Goal: Find specific fact: Find specific fact

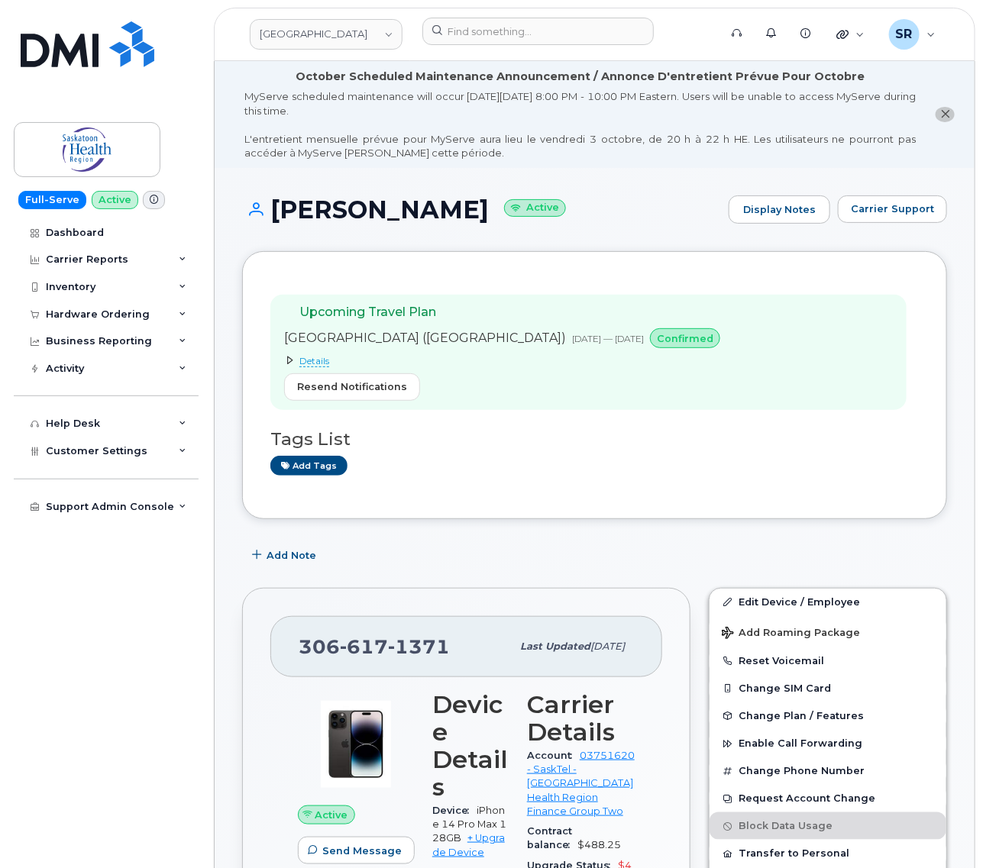
click at [310, 354] on summary "Details" at bounding box center [505, 360] width 442 height 13
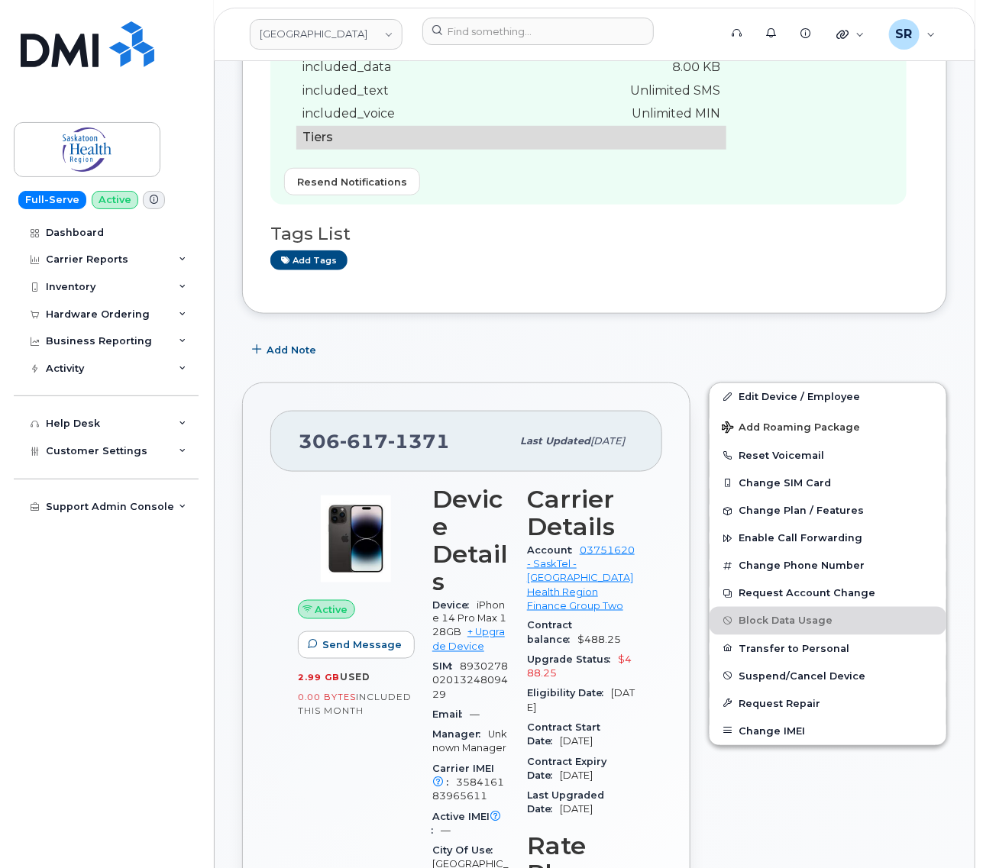
scroll to position [382, 0]
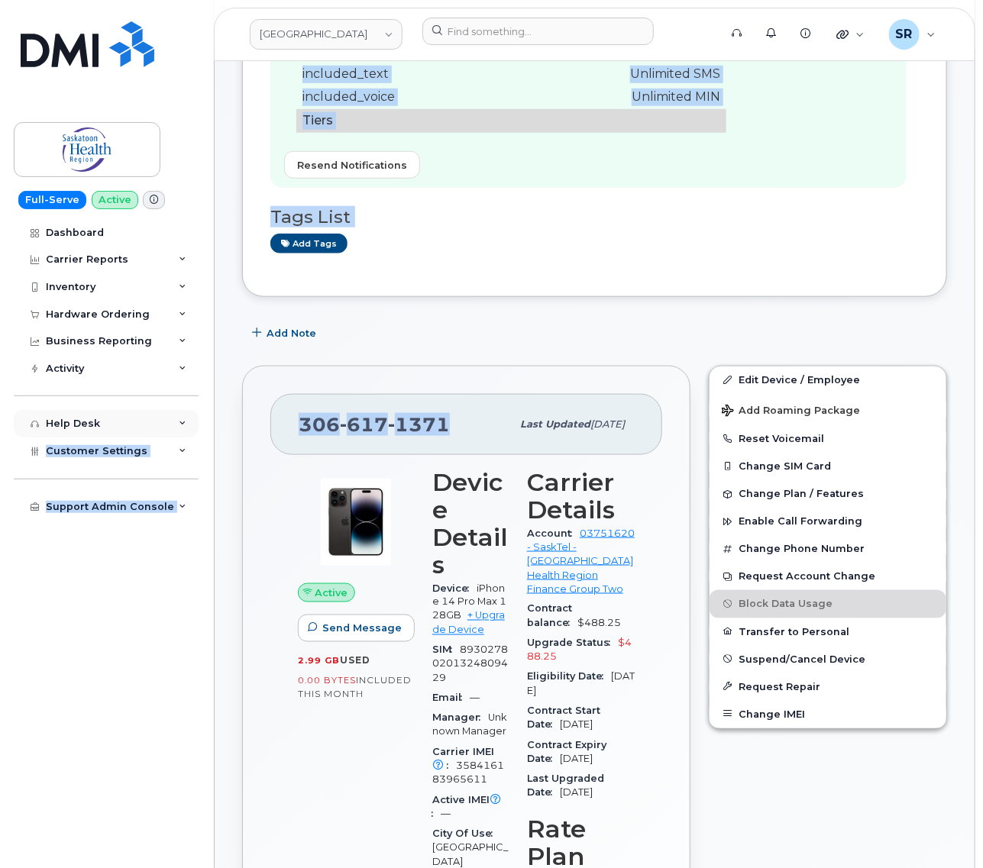
drag, startPoint x: 452, startPoint y: 420, endPoint x: 177, endPoint y: 413, distance: 275.0
click at [408, 453] on div "[PHONE_NUMBER] Last updated [DATE]" at bounding box center [466, 424] width 392 height 61
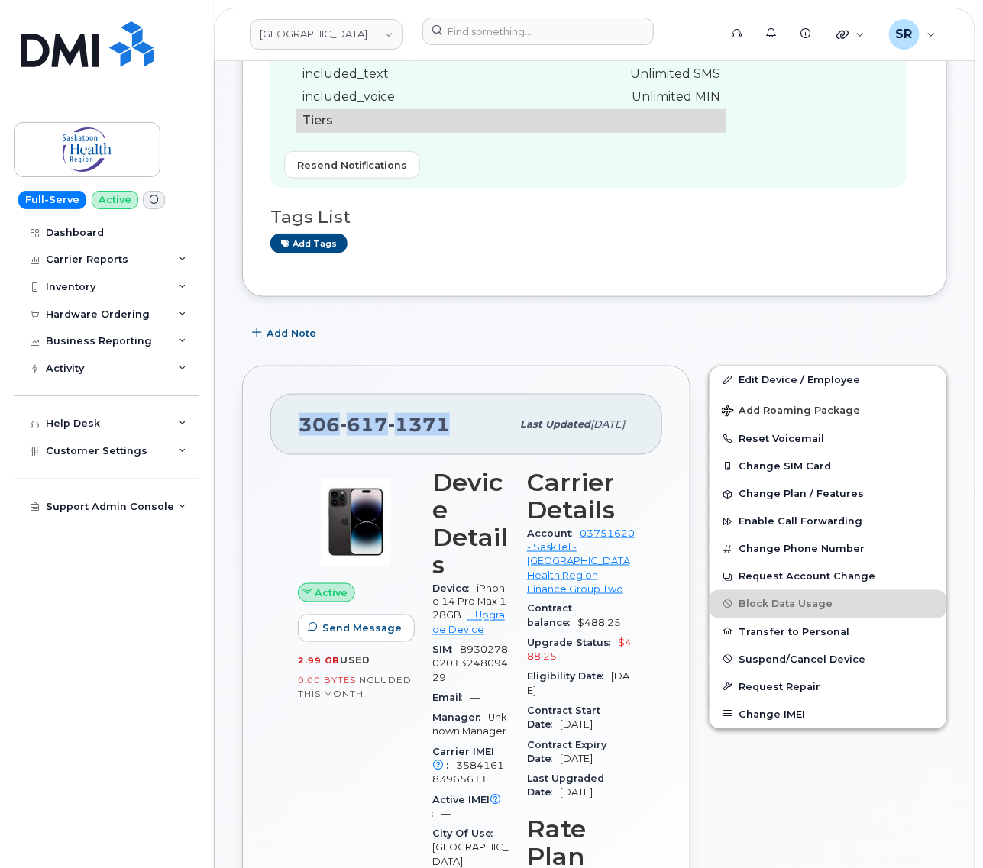
drag, startPoint x: 447, startPoint y: 418, endPoint x: 294, endPoint y: 425, distance: 153.6
click at [294, 425] on div "306 617 1371 Last updated Dec 07, 2023" at bounding box center [466, 424] width 392 height 61
copy span "306 617 1371"
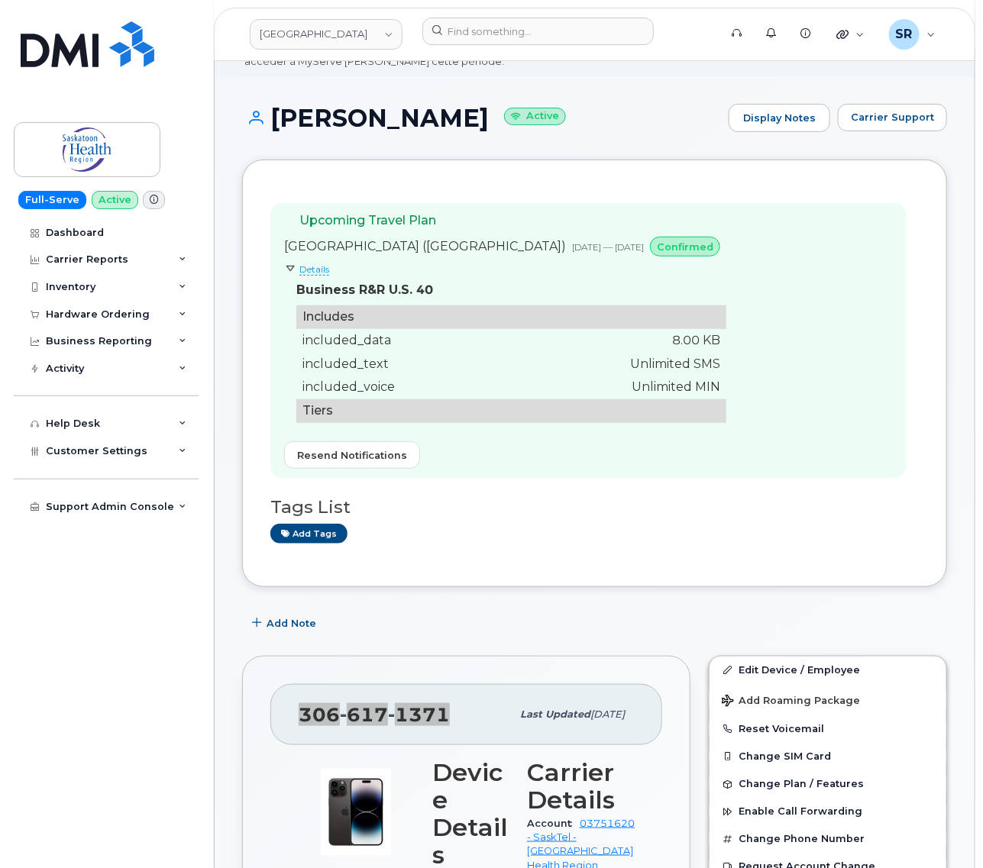
scroll to position [0, 0]
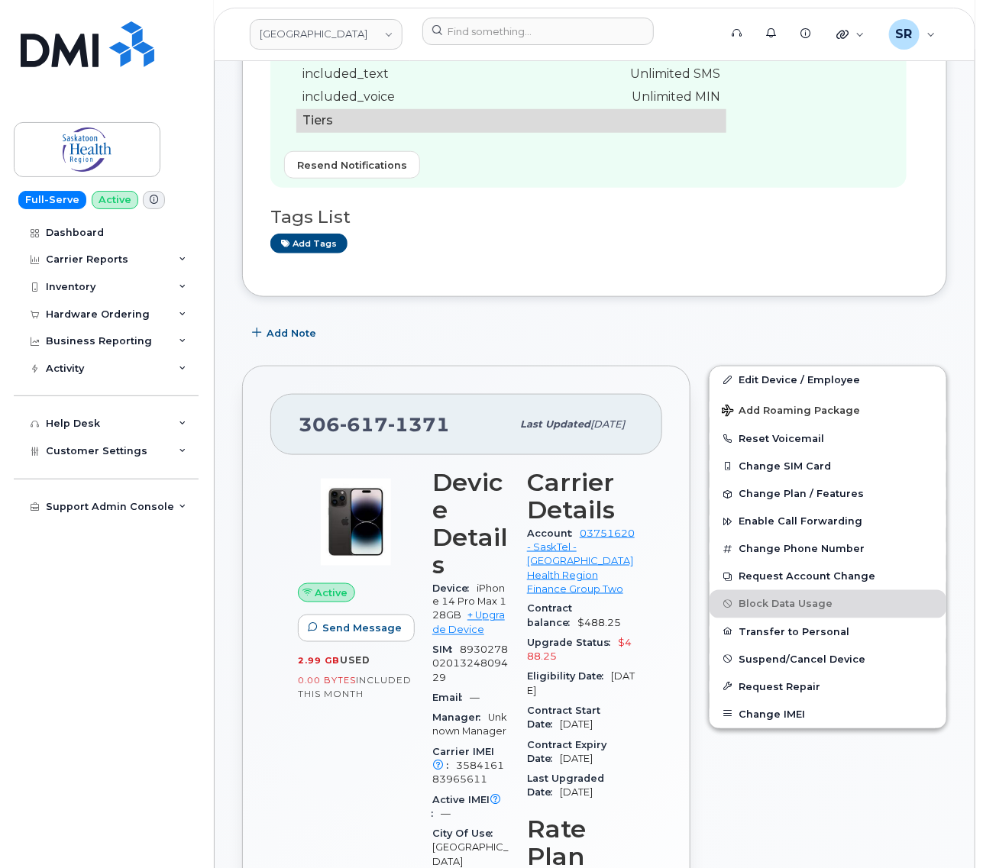
click at [718, 802] on div "Edit Device / Employee Add Roaming Package Reset Voicemail Change SIM Card Chan…" at bounding box center [827, 766] width 257 height 818
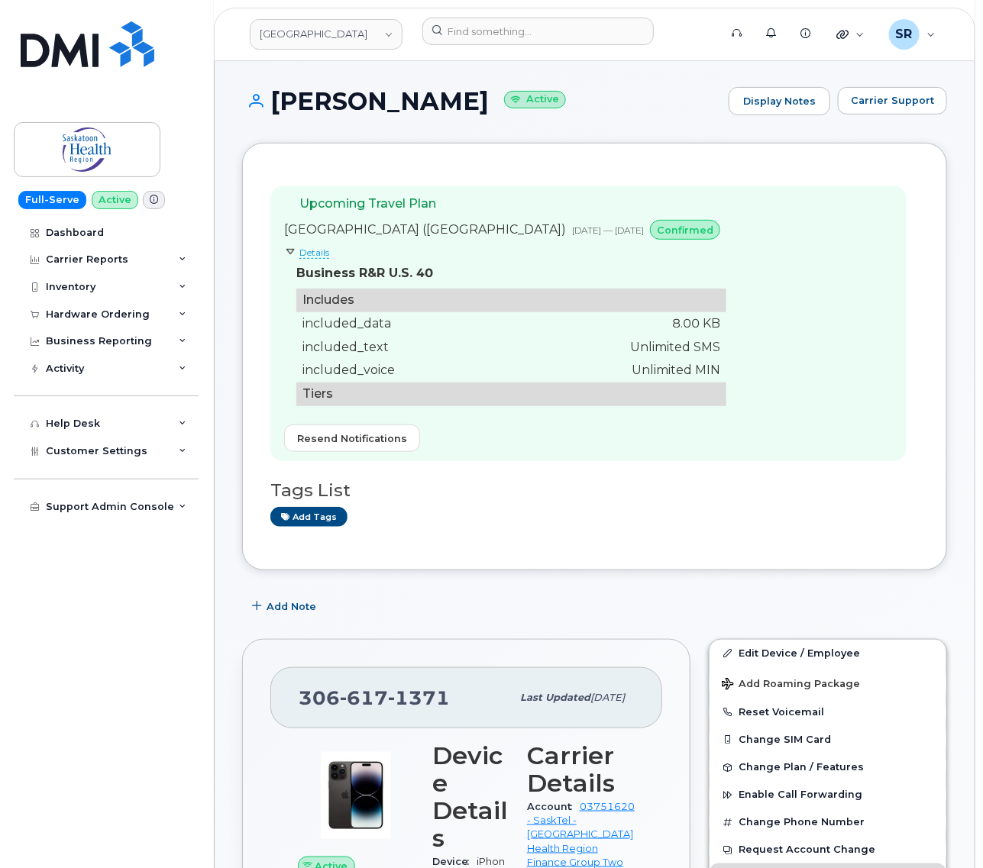
scroll to position [191, 0]
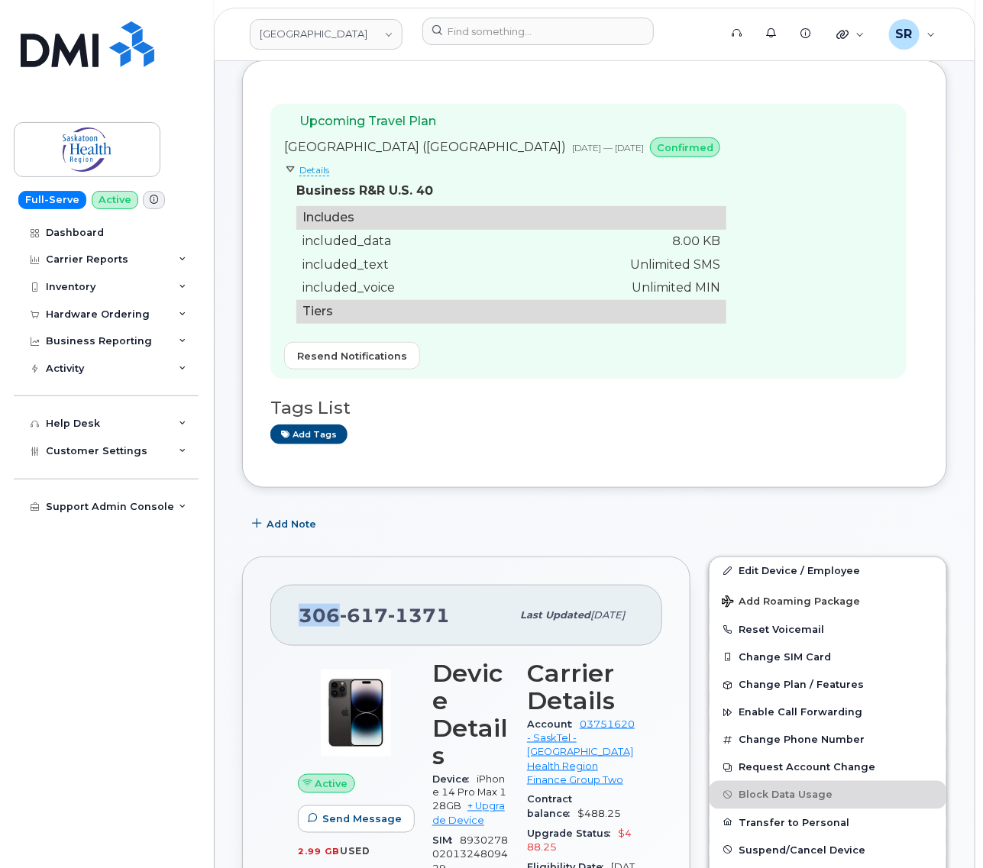
drag, startPoint x: 299, startPoint y: 620, endPoint x: 336, endPoint y: 615, distance: 36.9
click at [336, 615] on span "306 617 1371" at bounding box center [374, 615] width 151 height 23
click at [569, 443] on div "Add tags" at bounding box center [588, 434] width 636 height 19
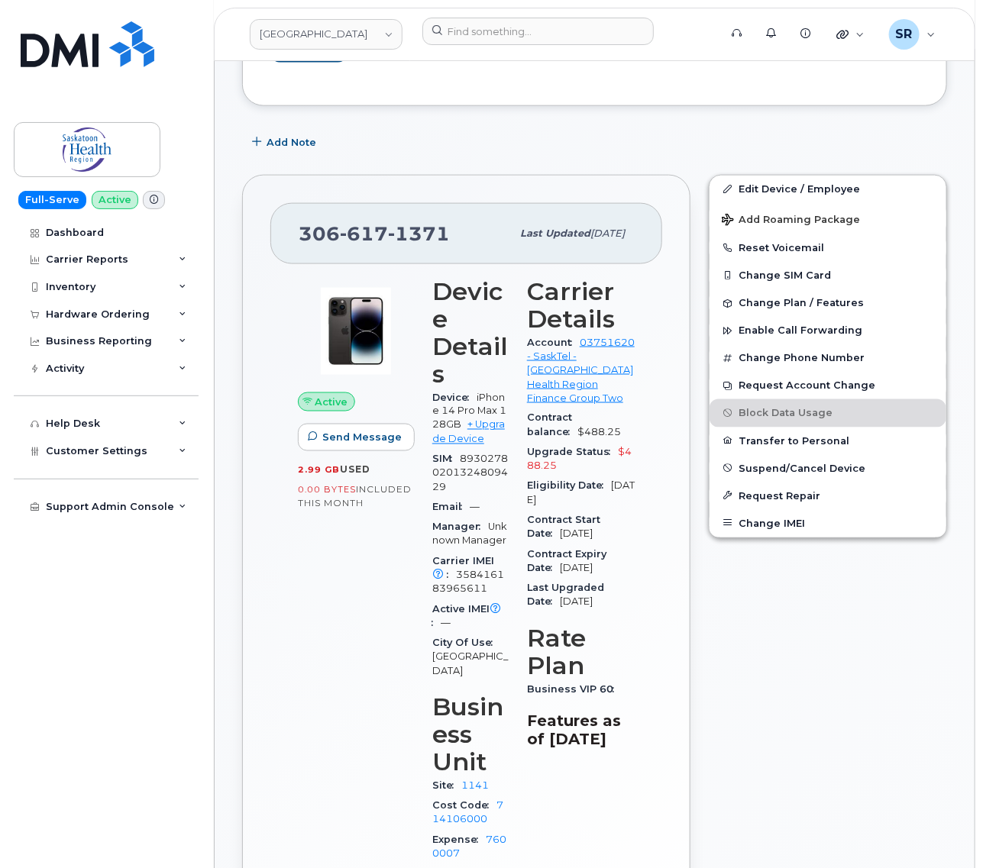
scroll to position [95, 0]
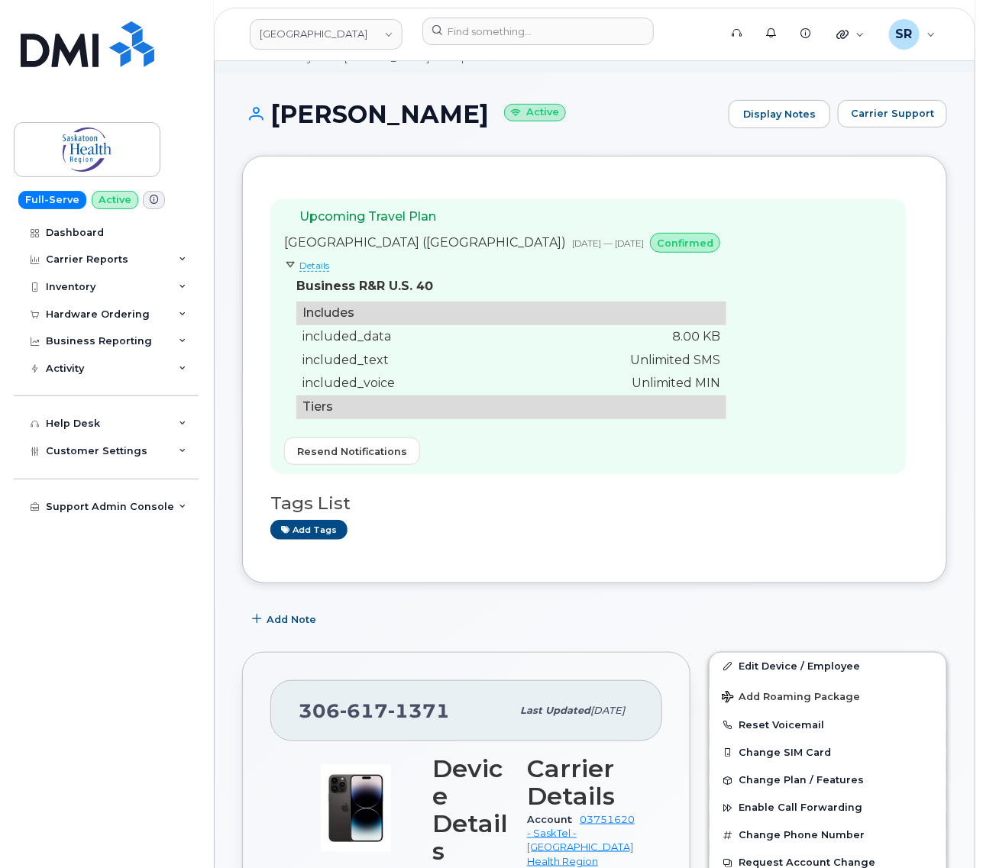
click at [311, 263] on span "Details" at bounding box center [314, 266] width 30 height 12
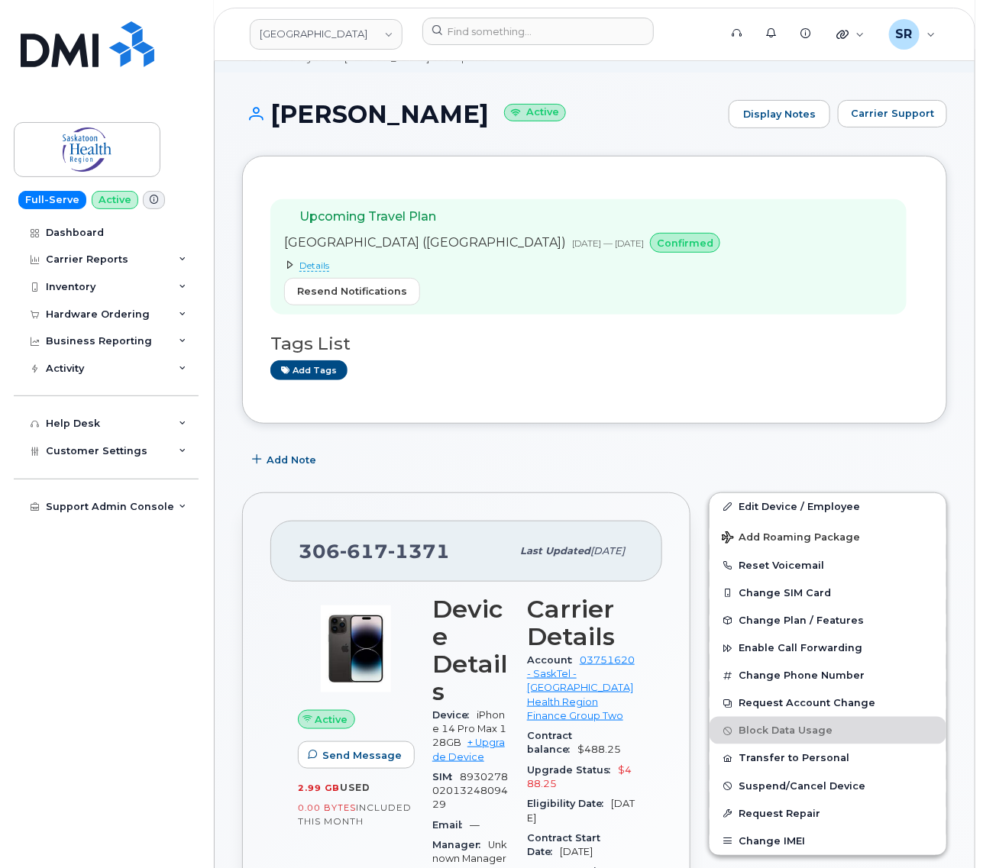
click at [311, 263] on span "Details" at bounding box center [314, 266] width 30 height 12
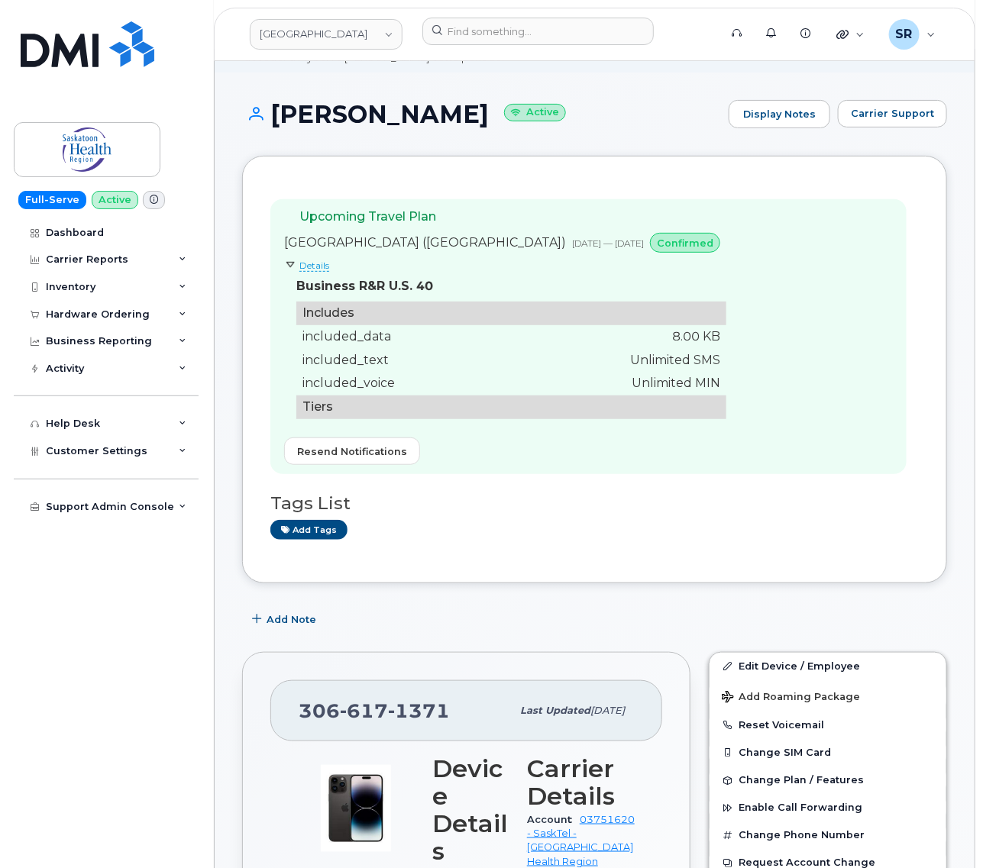
click at [734, 414] on div "Upcoming Travel Plan United States of America (USA) Oct 04, 2025 — Oct 12, 2025…" at bounding box center [588, 336] width 636 height 275
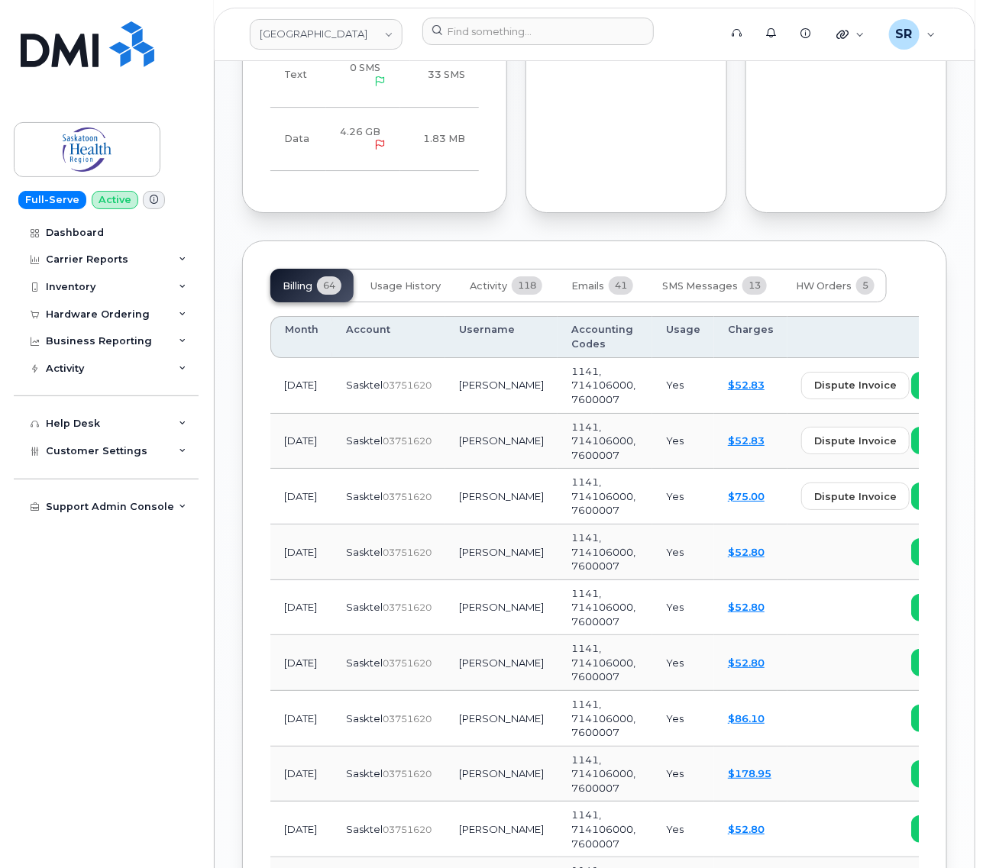
scroll to position [1813, 0]
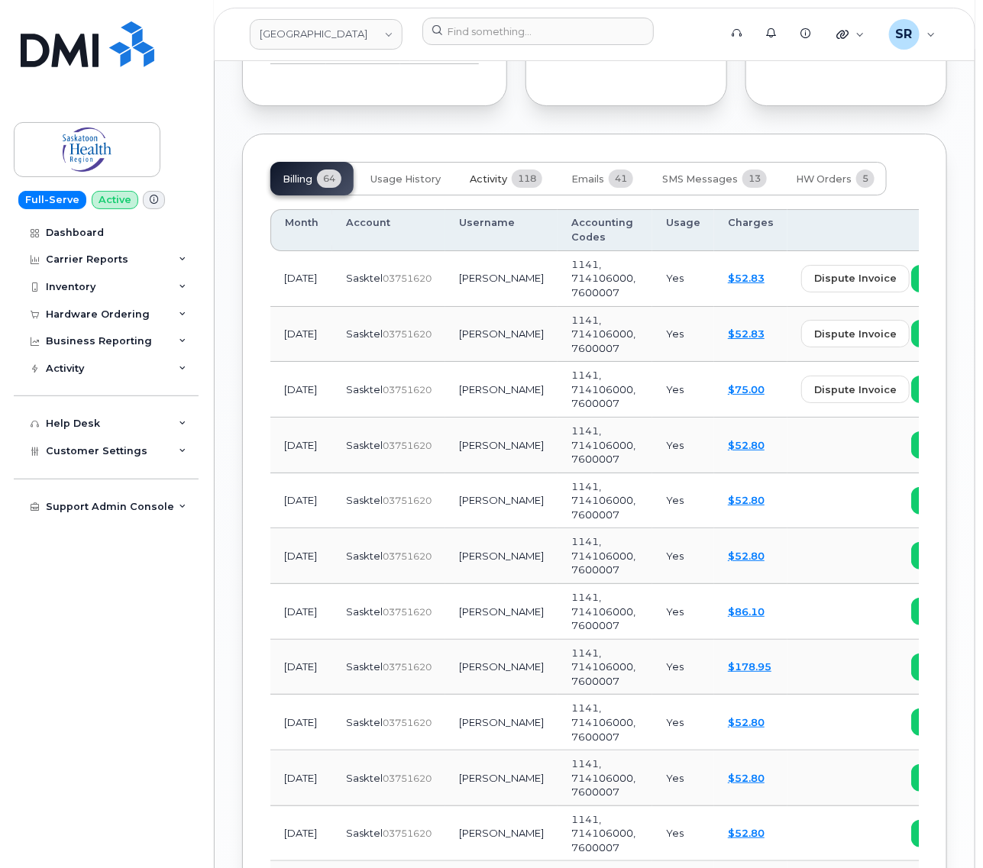
drag, startPoint x: 494, startPoint y: 143, endPoint x: 494, endPoint y: 153, distance: 9.9
click at [494, 162] on button "Activity 118" at bounding box center [505, 179] width 97 height 34
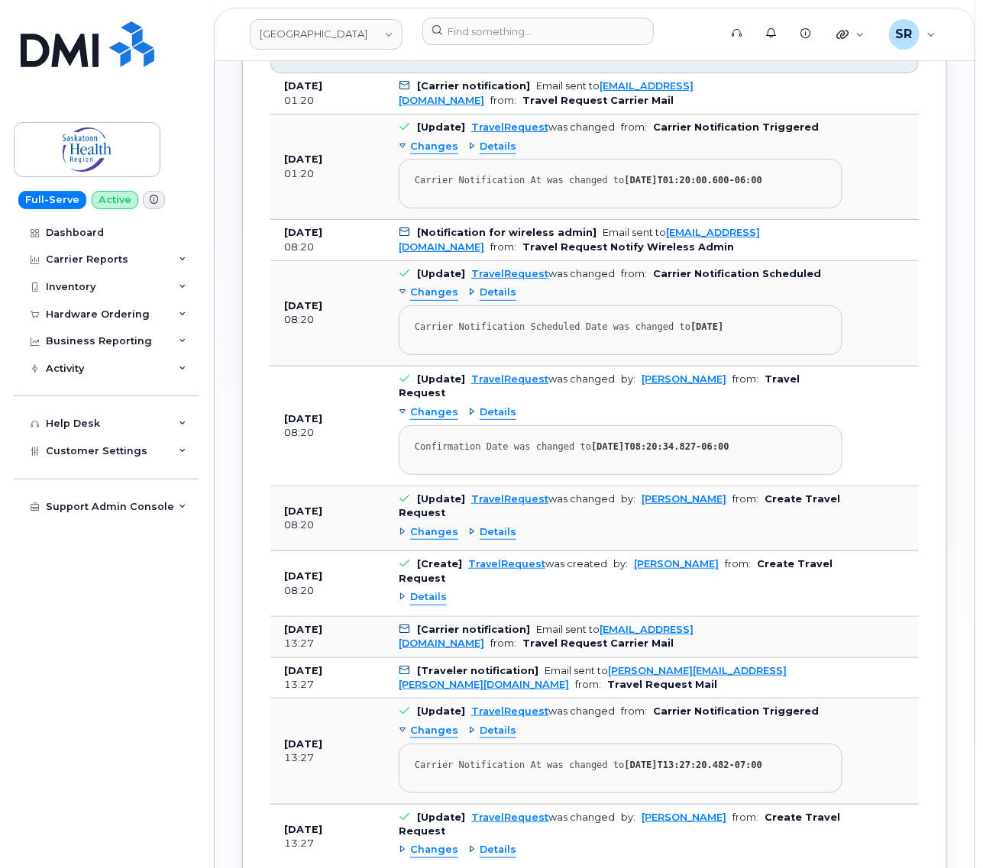
scroll to position [2014, 0]
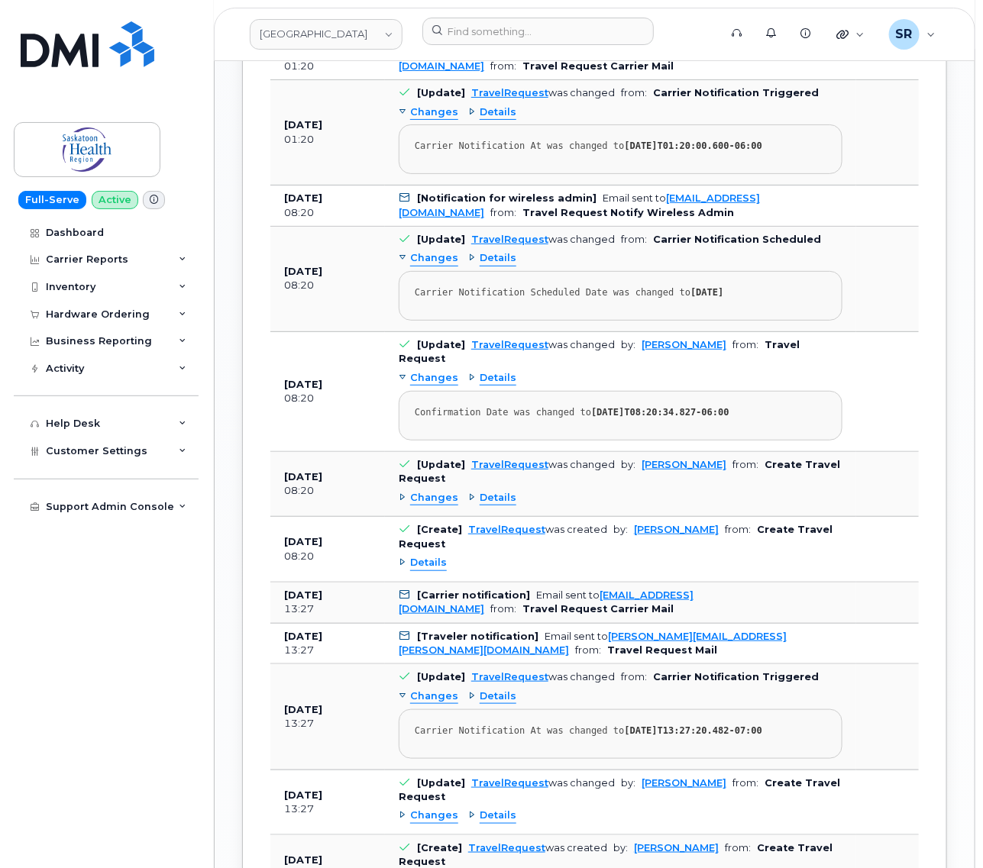
drag, startPoint x: 476, startPoint y: 493, endPoint x: 538, endPoint y: 492, distance: 62.6
click at [538, 517] on td "[Create] TravelRequest was created by: Logan Ellison from: Create Travel Reques…" at bounding box center [620, 550] width 471 height 66
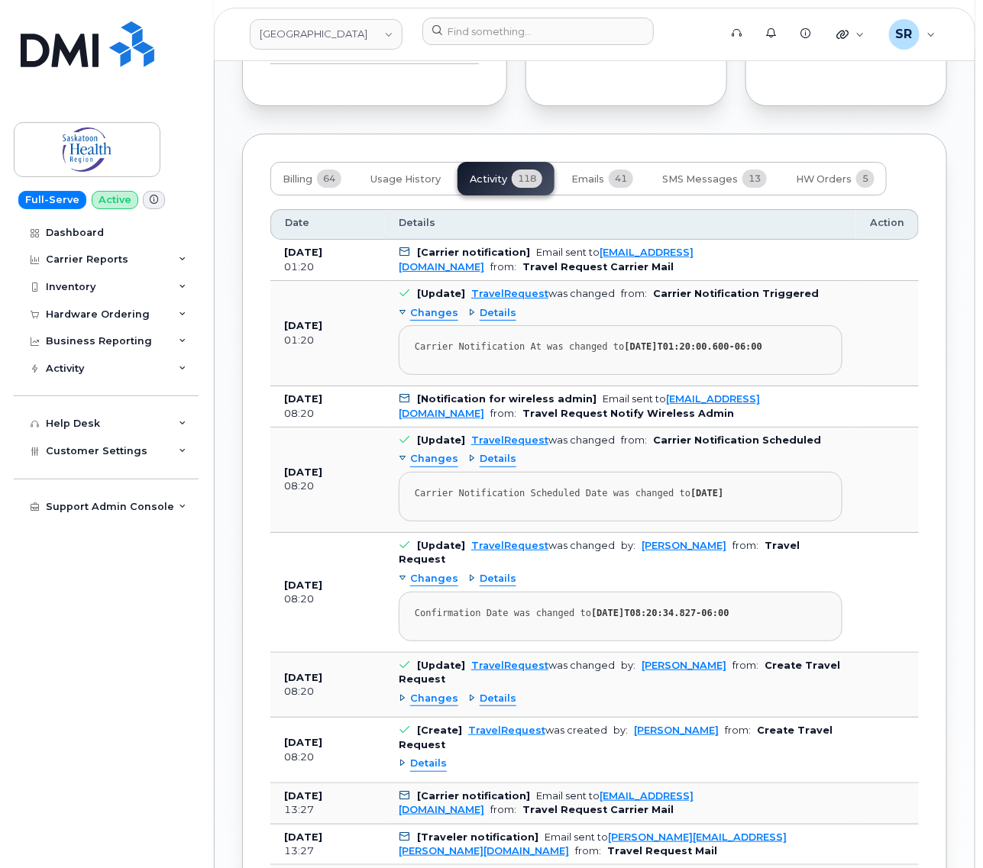
scroll to position [1622, 0]
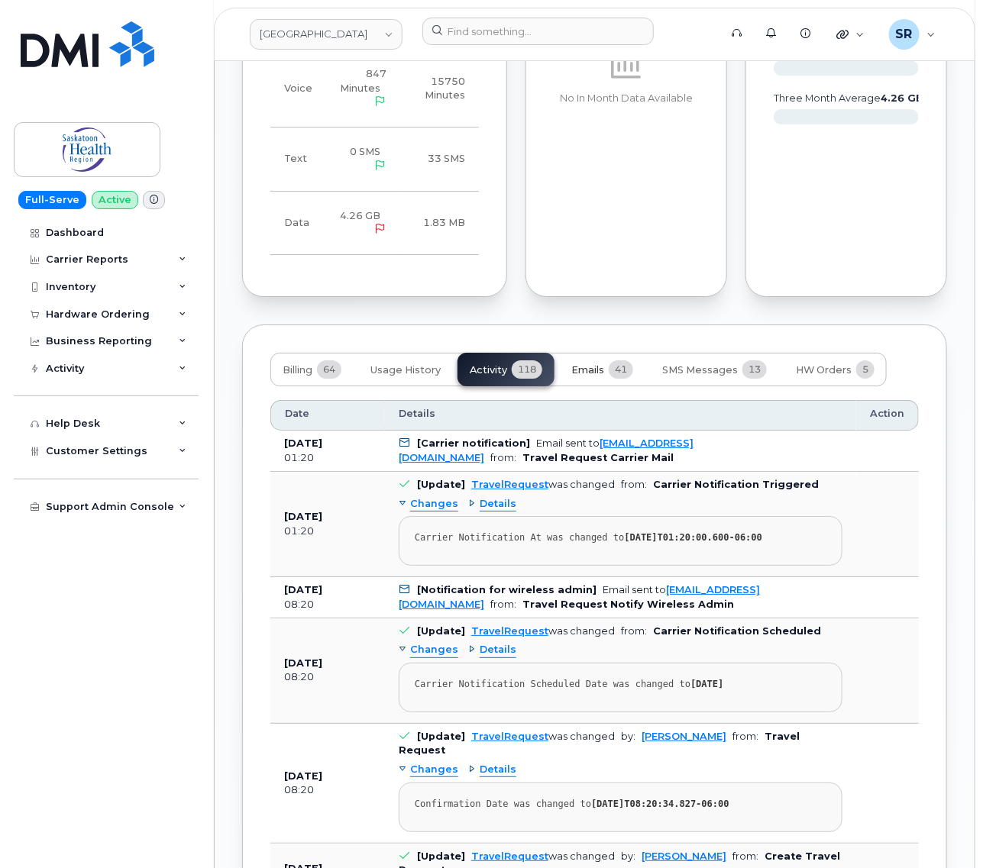
click at [570, 353] on button "Emails 41" at bounding box center [602, 370] width 86 height 34
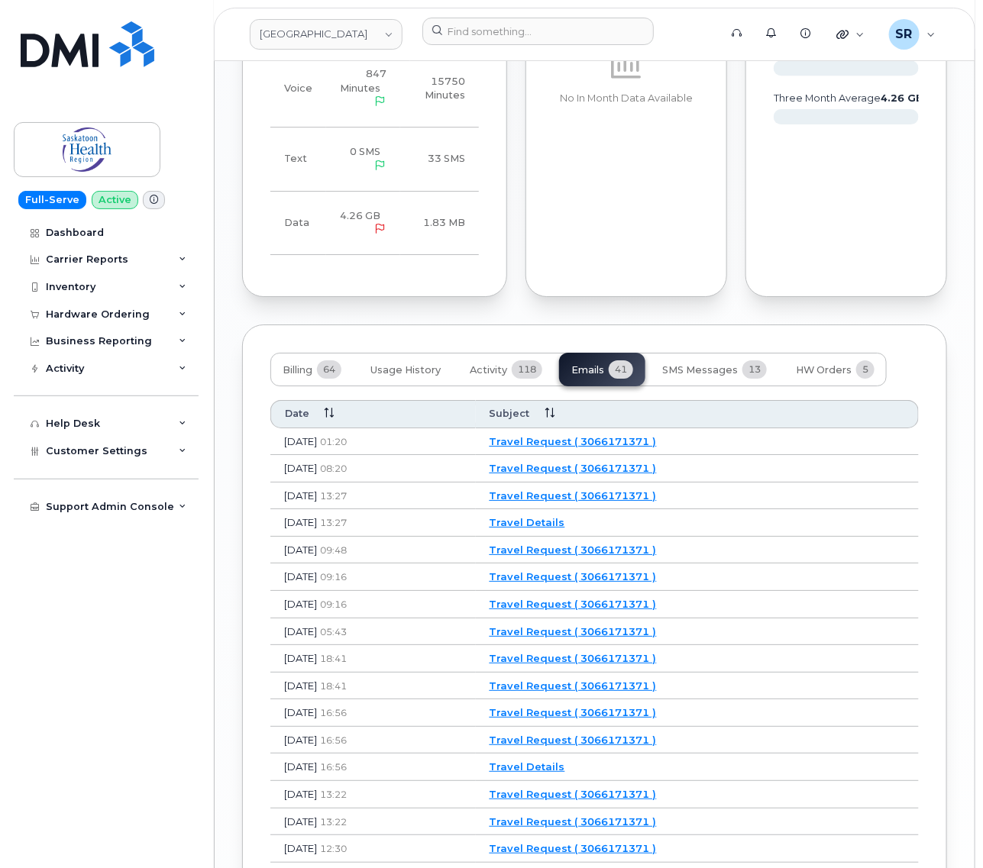
click at [619, 435] on link "Travel Request ( 3066171371 )" at bounding box center [572, 441] width 167 height 12
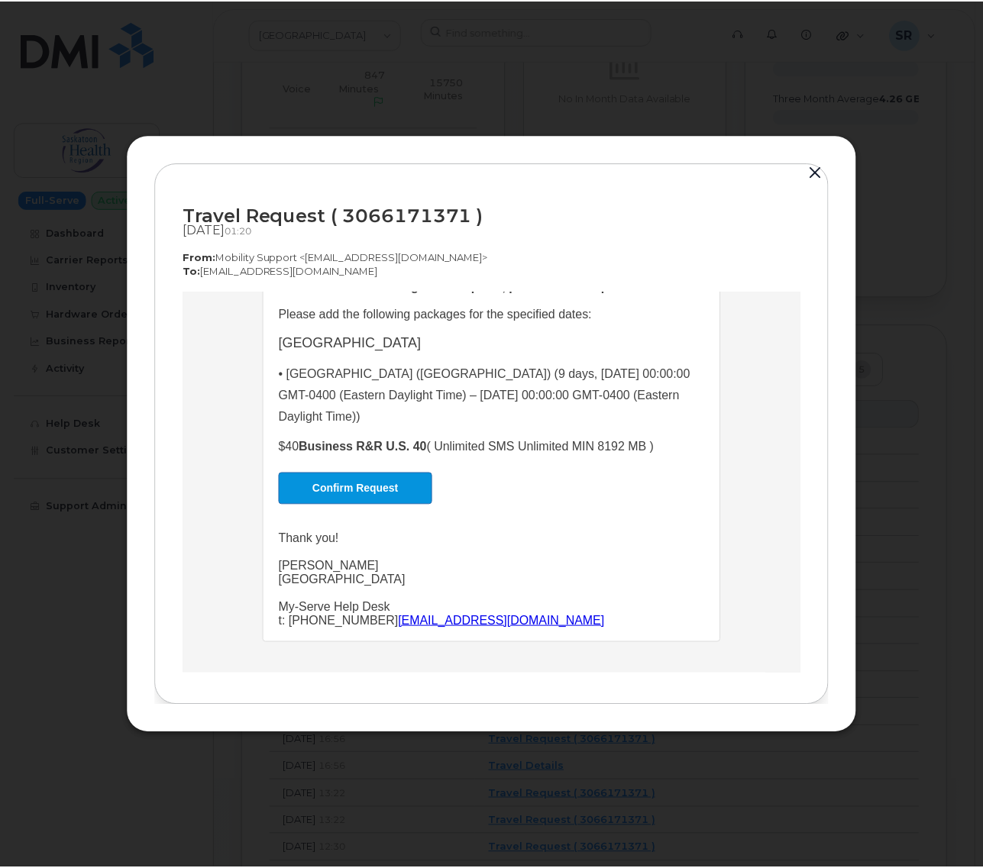
scroll to position [299, 0]
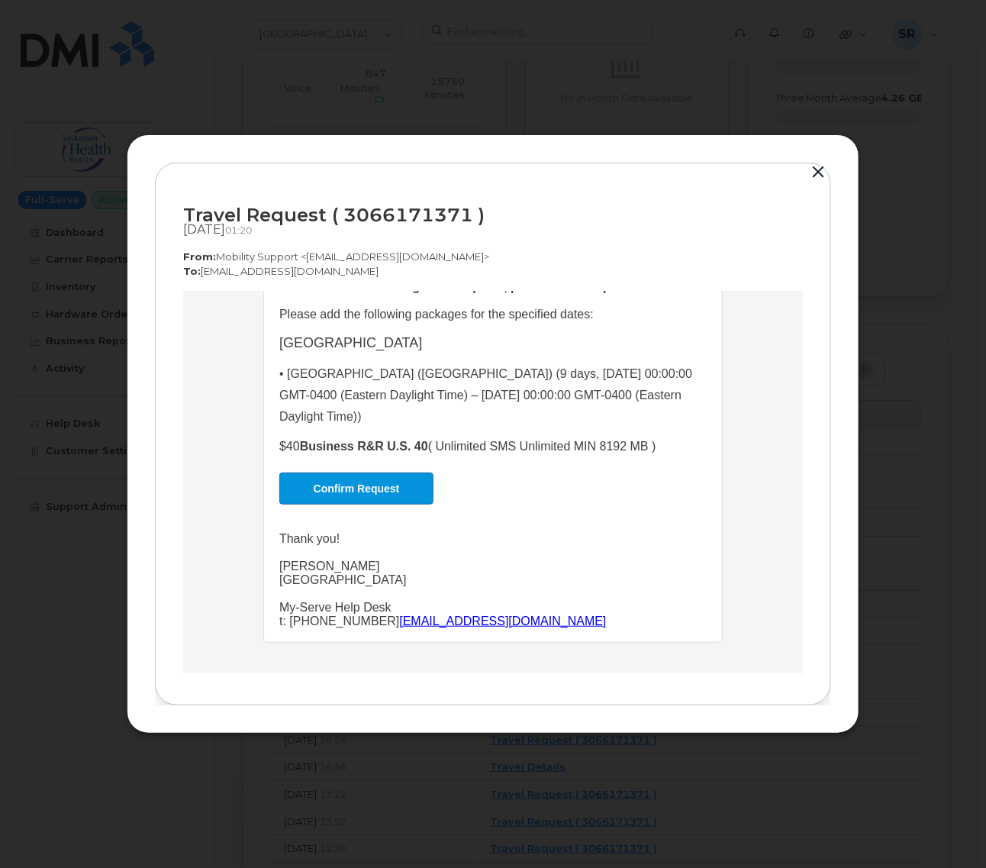
click at [815, 169] on button "button" at bounding box center [818, 172] width 23 height 21
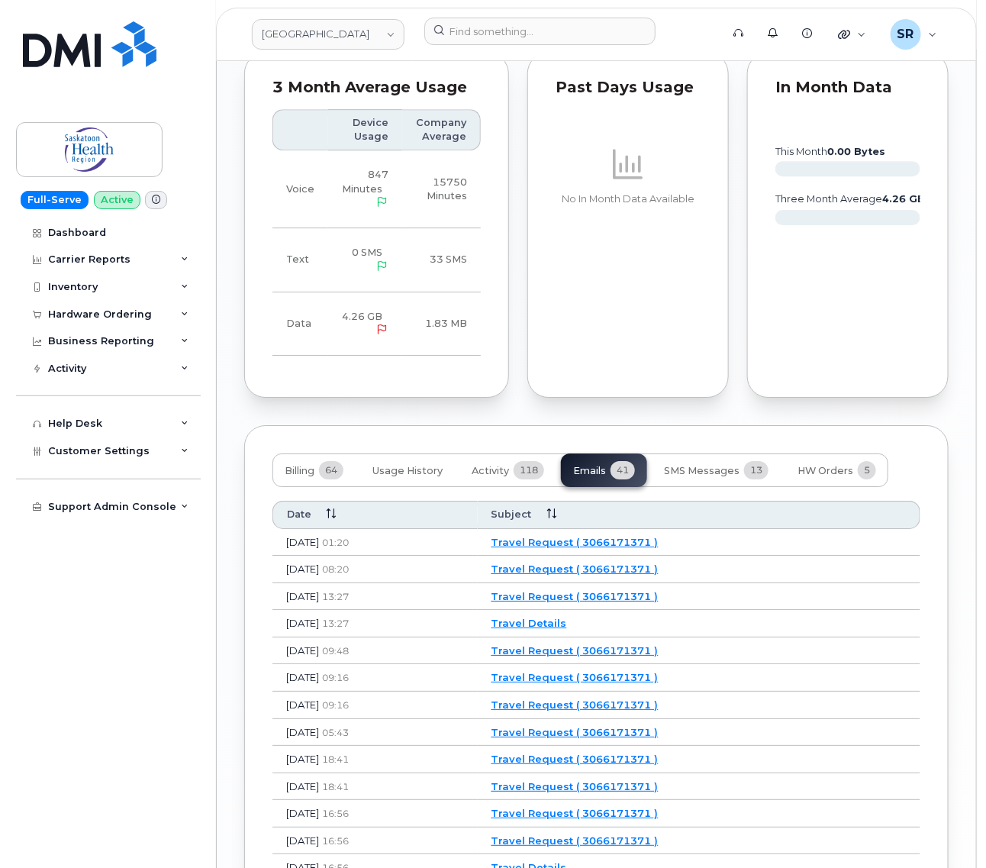
scroll to position [1527, 0]
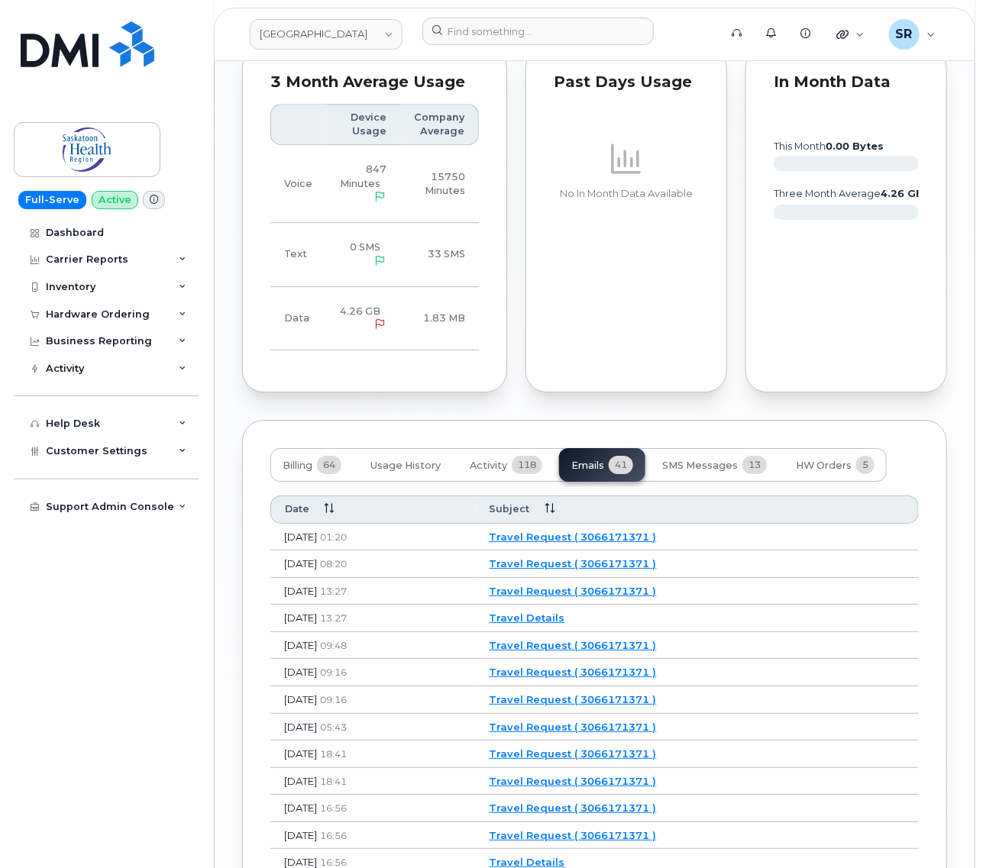
click at [631, 557] on link "Travel Request ( 3066171371 )" at bounding box center [572, 563] width 167 height 12
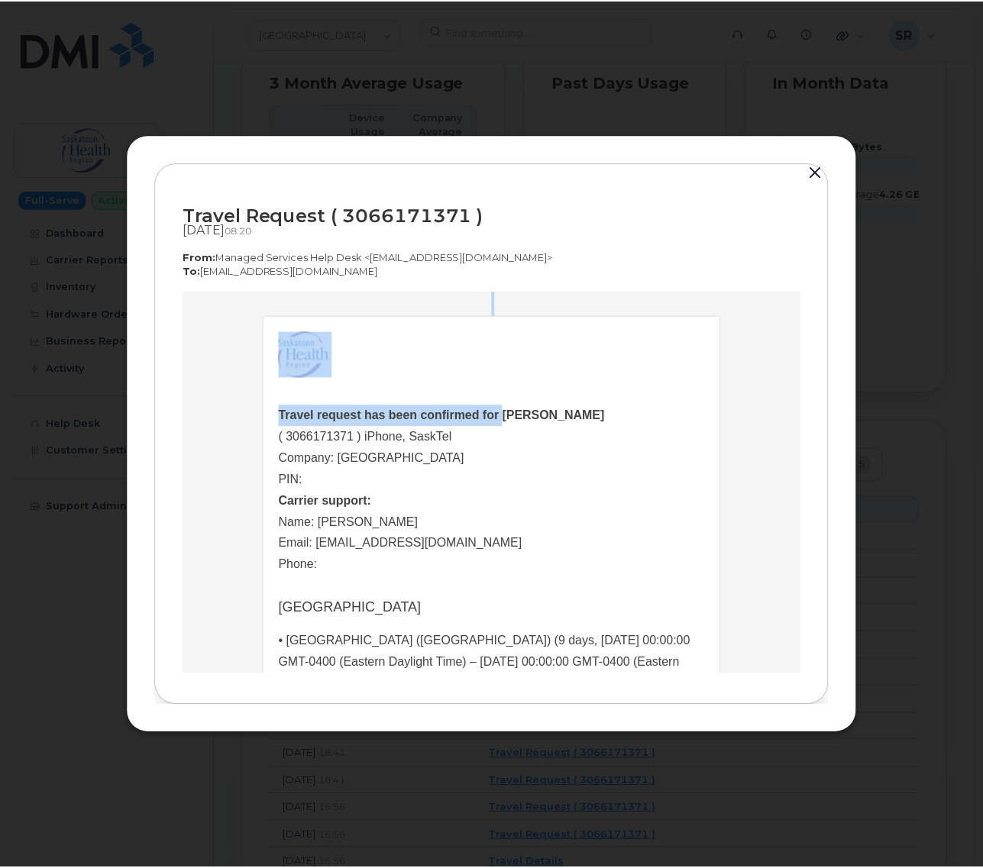
scroll to position [2, 0]
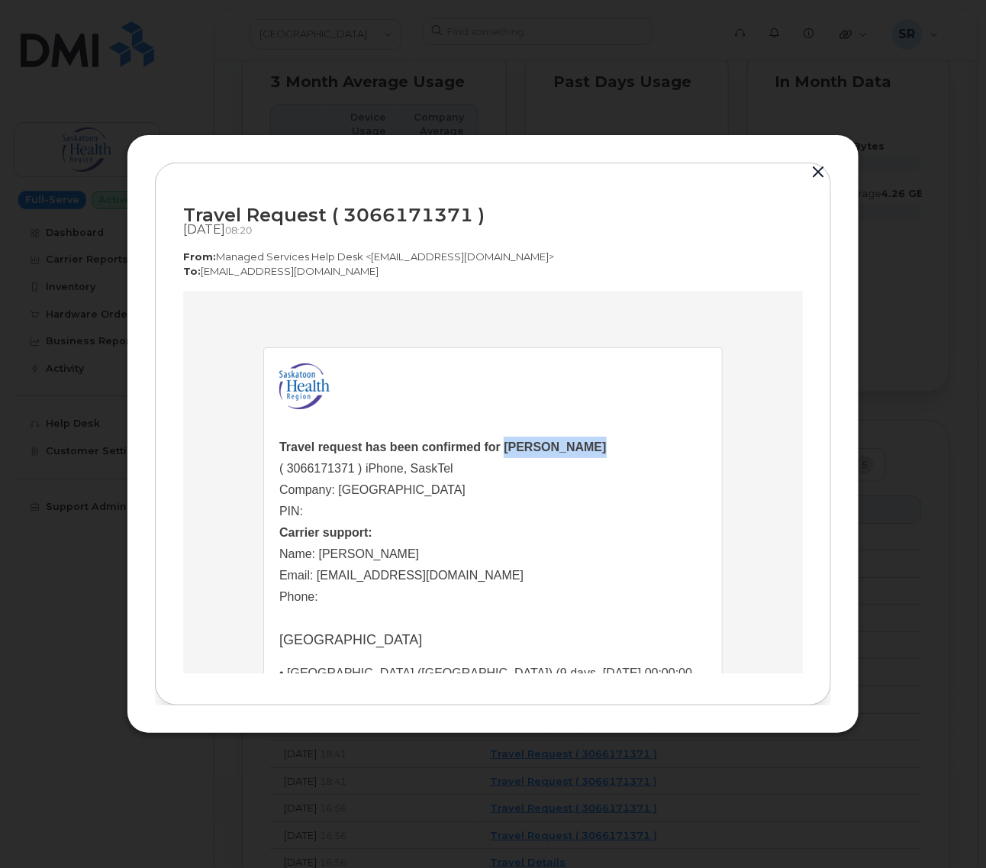
drag, startPoint x: 498, startPoint y: 304, endPoint x: 587, endPoint y: 451, distance: 172.3
click at [587, 451] on p "Travel request has been confirmed for Ahmed Mostafa ( 3066171371 ) iPhone, Sask…" at bounding box center [493, 544] width 428 height 214
copy strong "[PERSON_NAME]"
drag, startPoint x: 464, startPoint y: 211, endPoint x: 341, endPoint y: 215, distance: 123.0
click at [341, 215] on div "Travel Request ( 3066171371 )" at bounding box center [493, 215] width 620 height 21
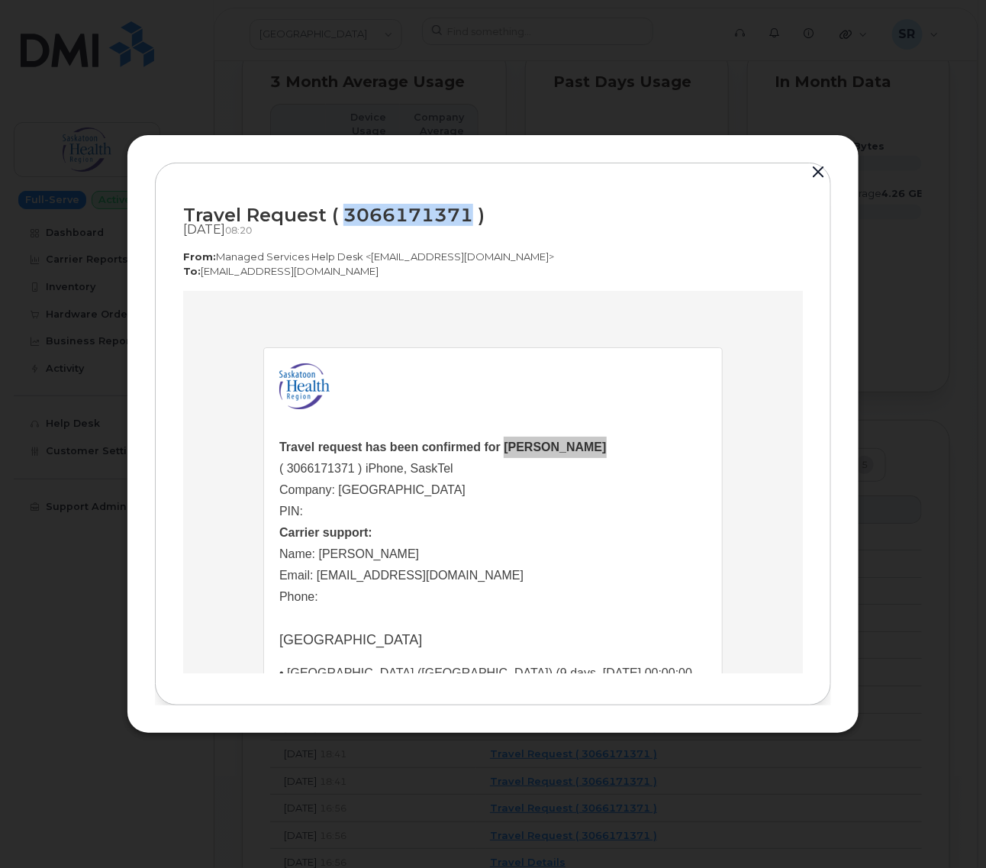
copy div "3066171371"
click at [787, 111] on div at bounding box center [493, 434] width 986 height 868
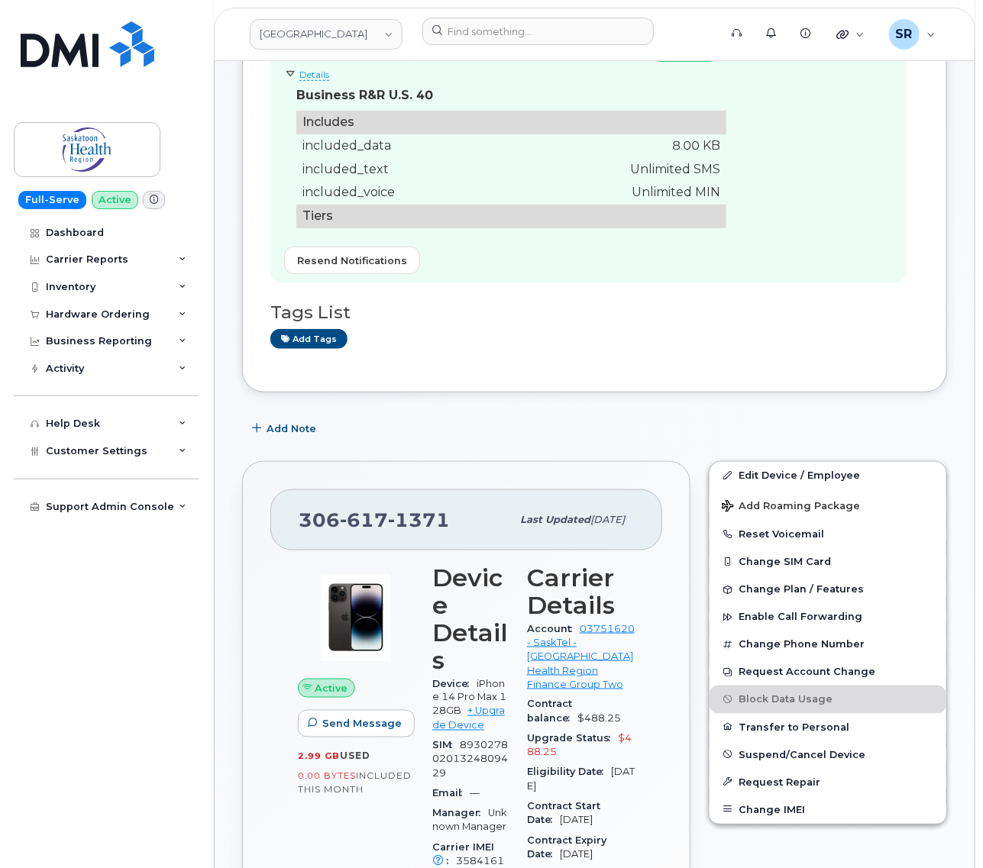
scroll to position [477, 0]
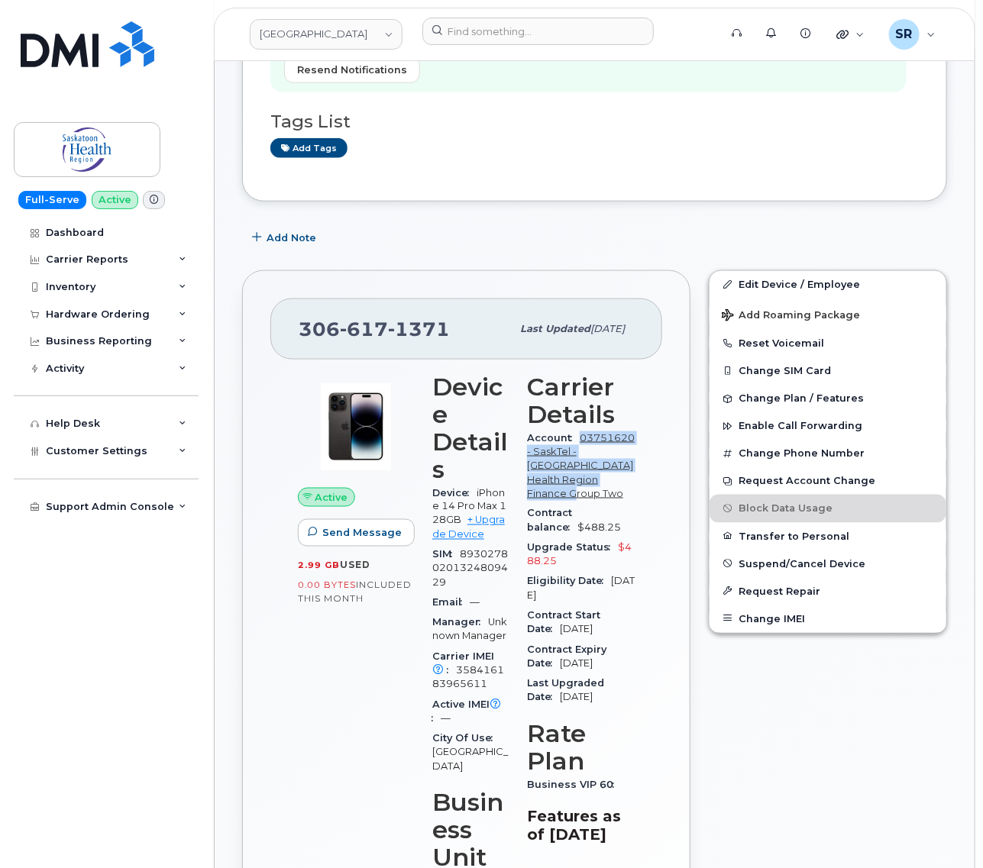
drag, startPoint x: 615, startPoint y: 506, endPoint x: 552, endPoint y: 452, distance: 82.8
click at [552, 452] on div "Account 03751620 - SaskTel - Saskatoon Health Region Finance Group Two" at bounding box center [581, 466] width 108 height 76
click at [668, 574] on div "306 617 1371 Last updated Dec 07, 2023 Active Send Message 2.99 GB  used 0.00 B…" at bounding box center [466, 669] width 448 height 799
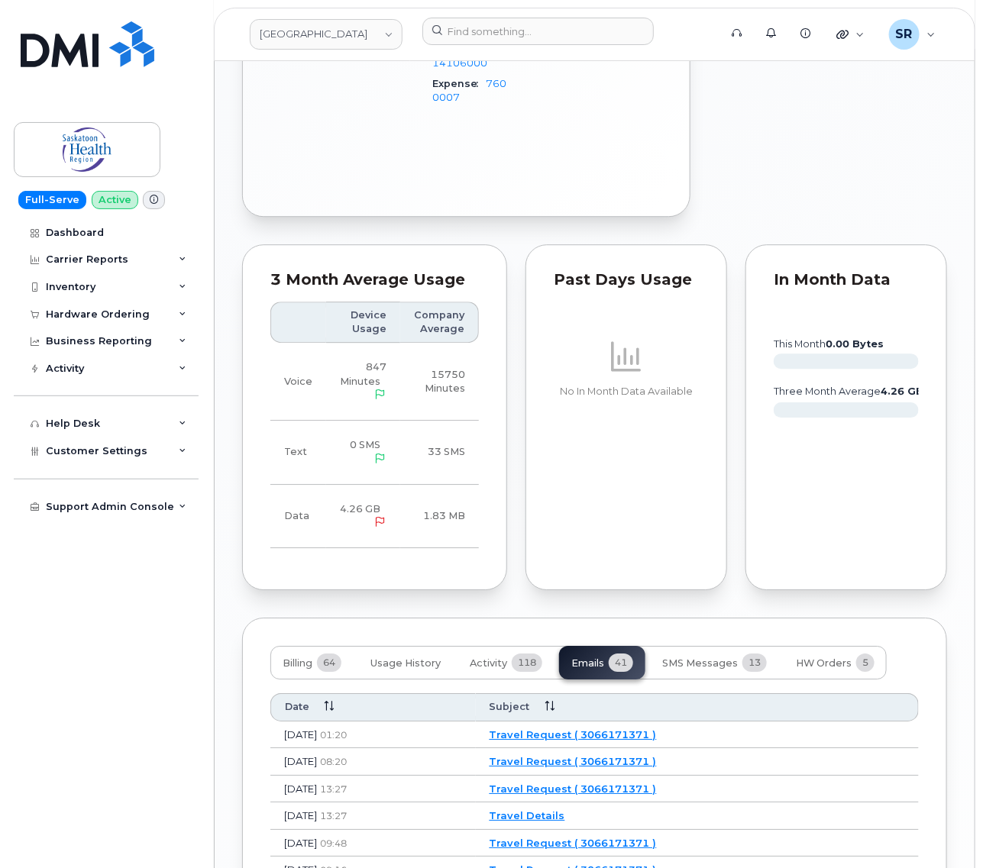
scroll to position [1527, 0]
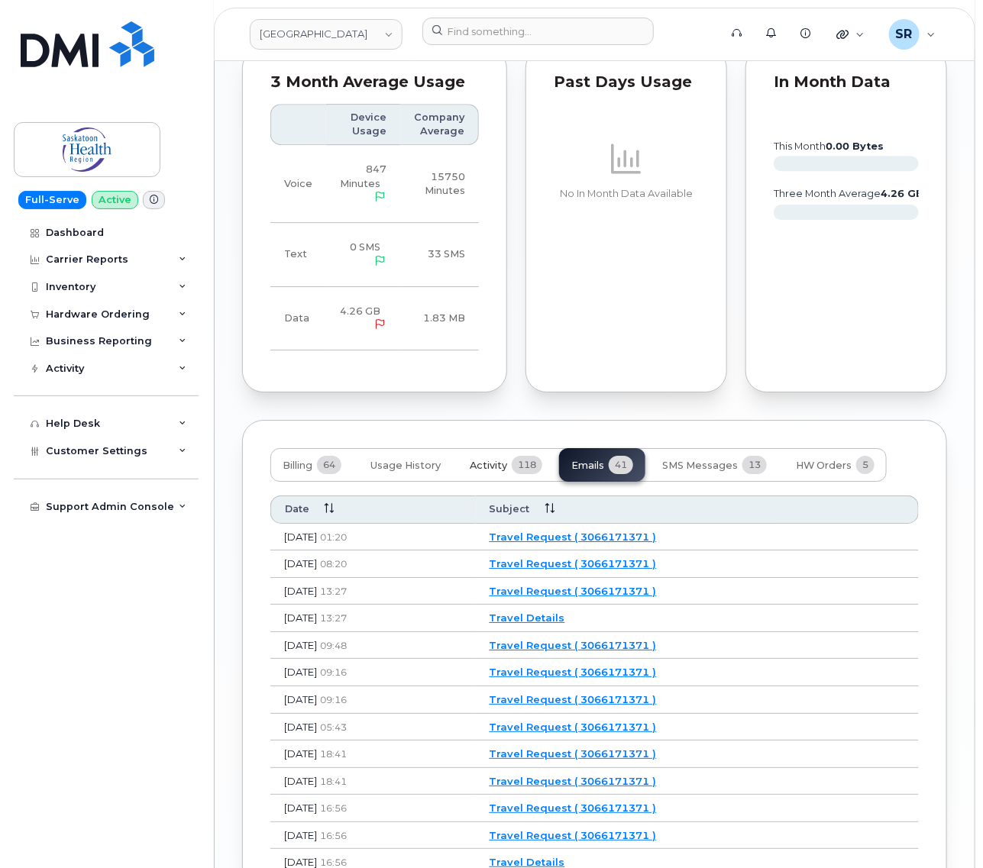
click at [481, 460] on span "Activity" at bounding box center [488, 466] width 37 height 12
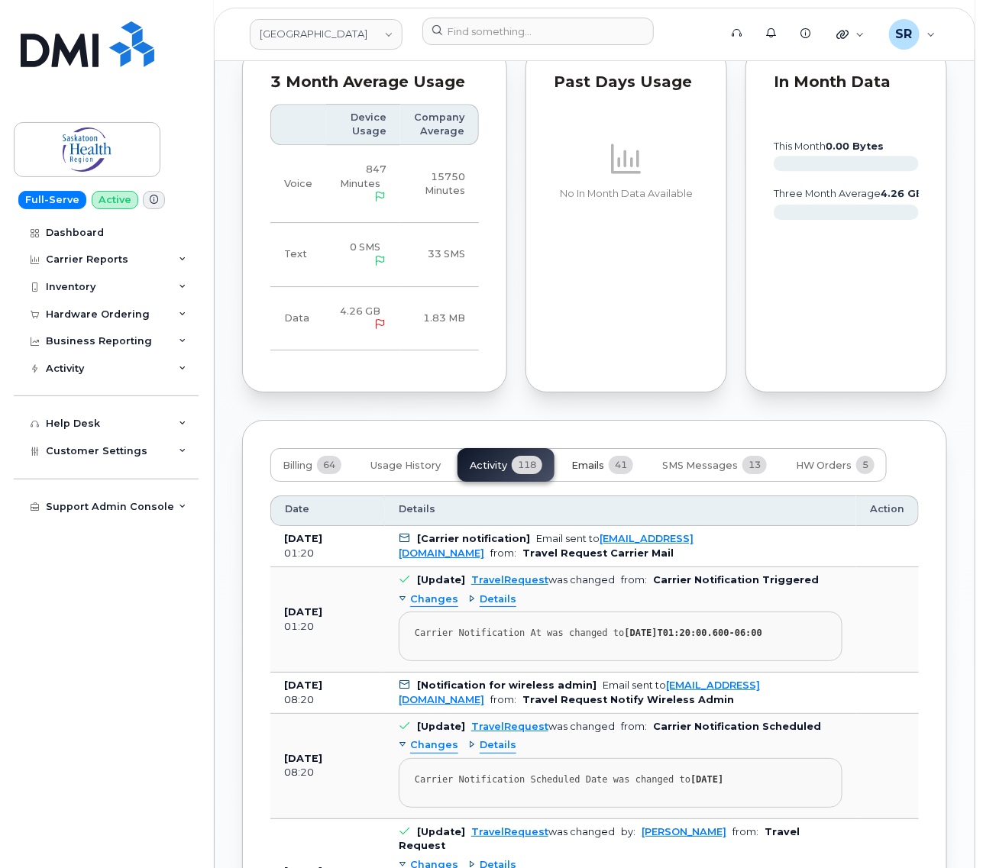
click at [615, 456] on span "41" at bounding box center [621, 465] width 24 height 18
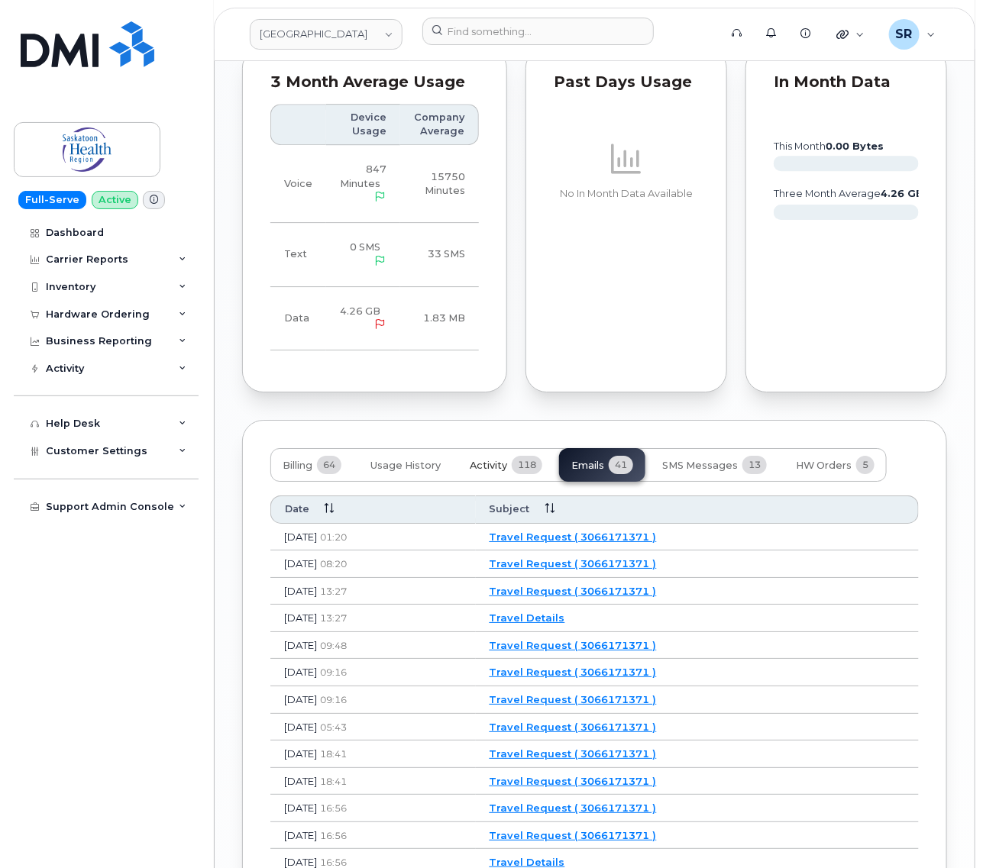
click at [493, 460] on span "Activity" at bounding box center [488, 466] width 37 height 12
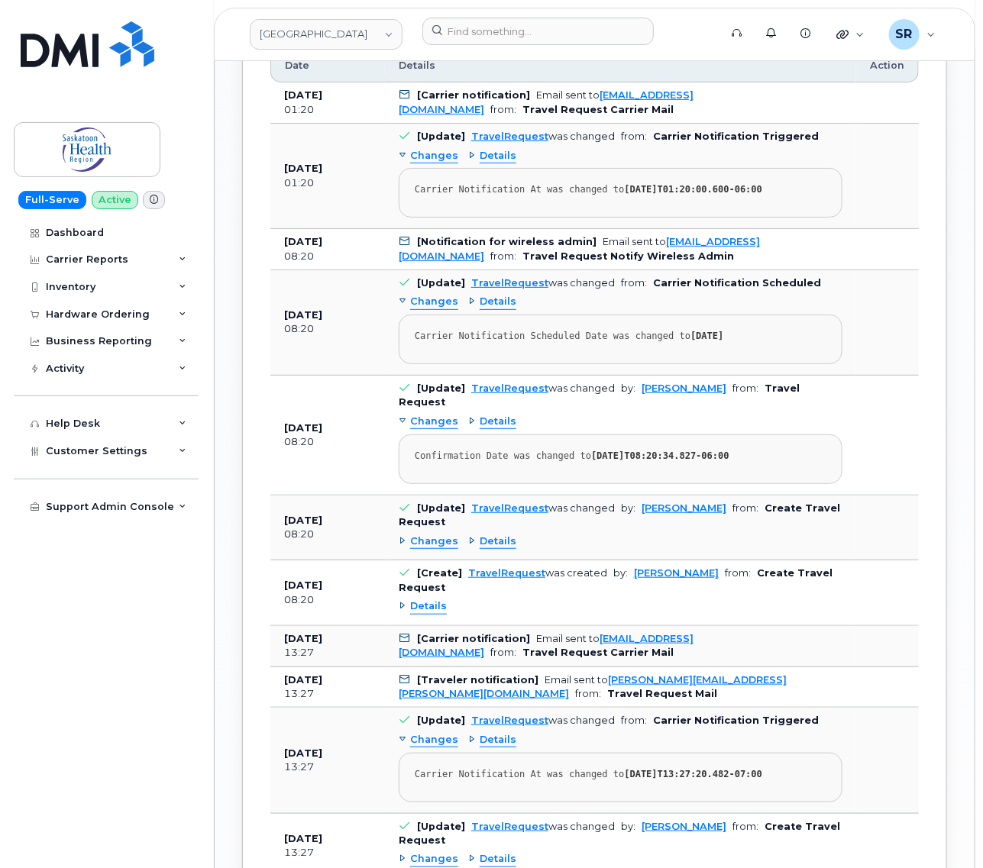
scroll to position [2004, 0]
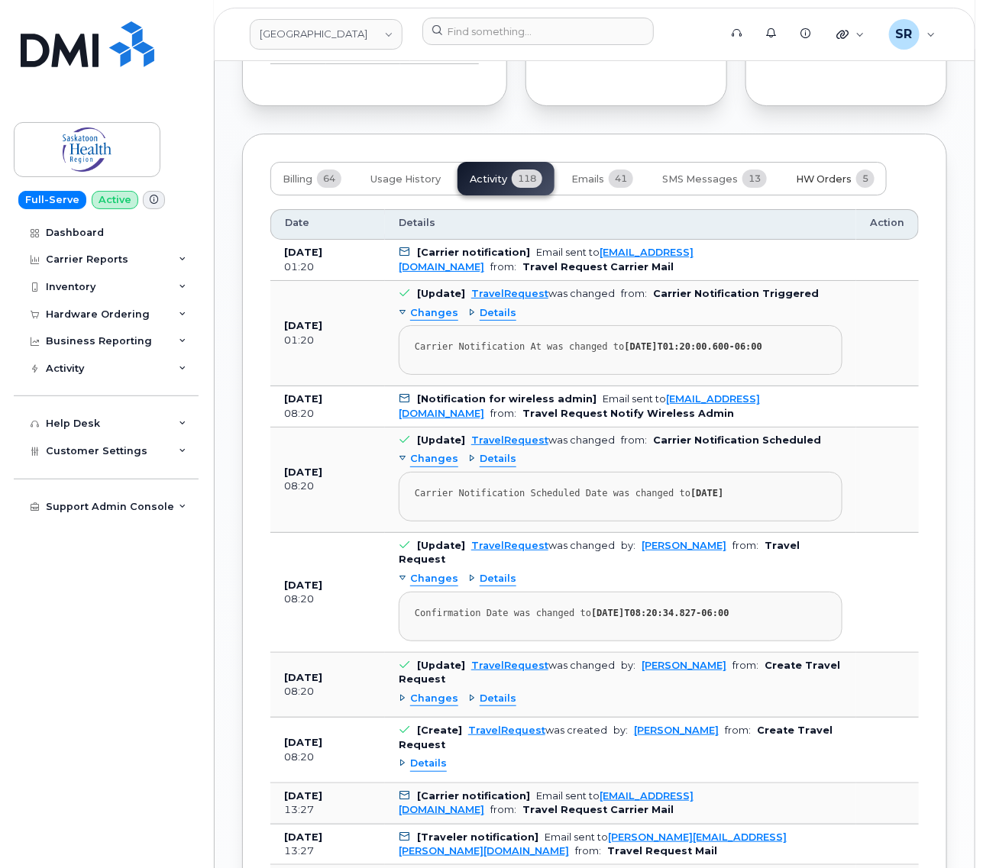
click at [834, 173] on span "HW Orders" at bounding box center [824, 179] width 56 height 12
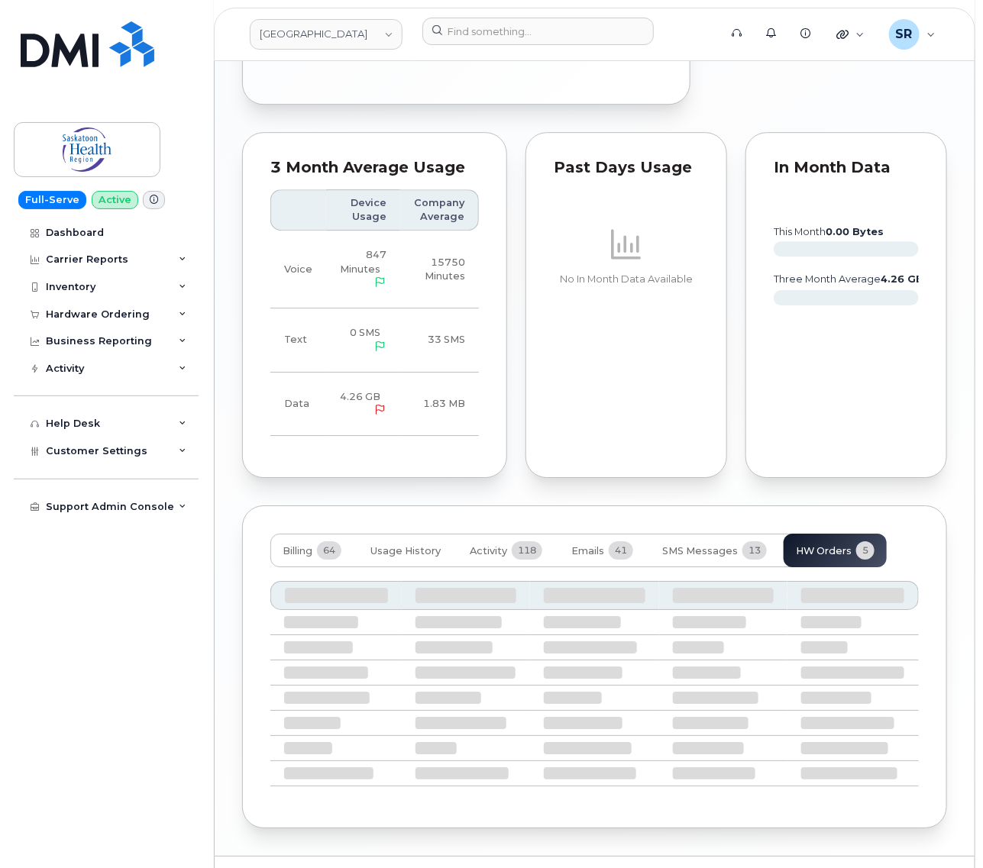
scroll to position [1813, 0]
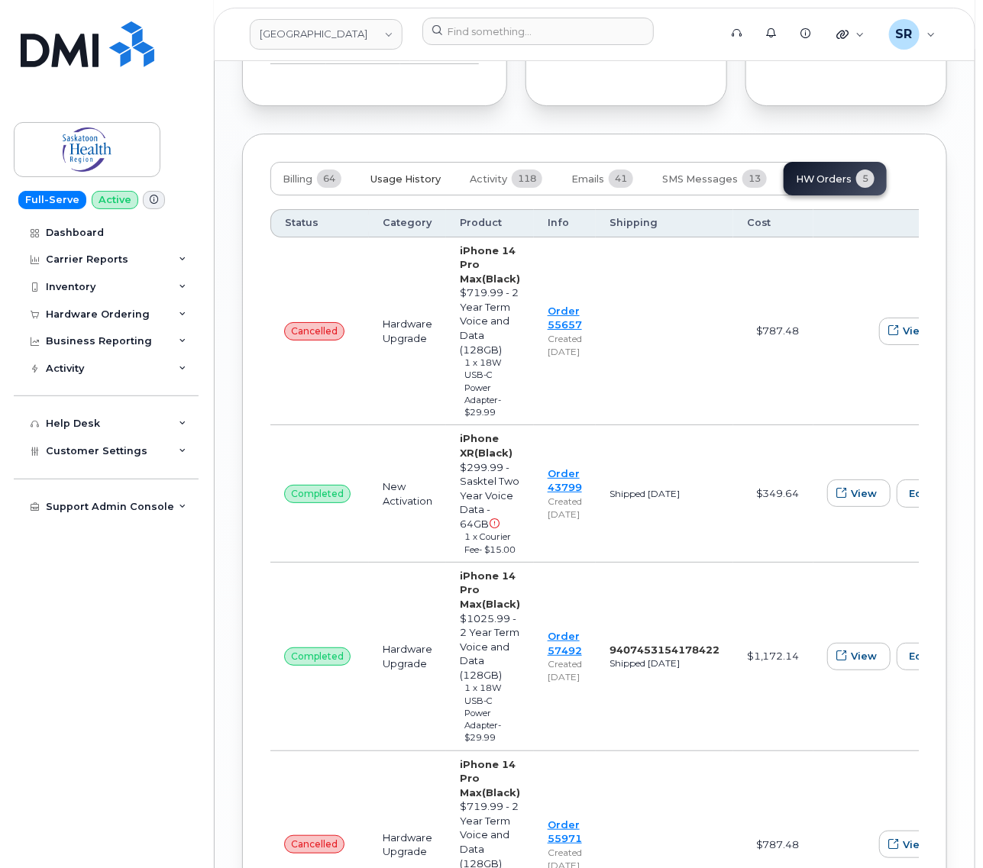
click at [414, 173] on span "Usage History" at bounding box center [405, 179] width 70 height 12
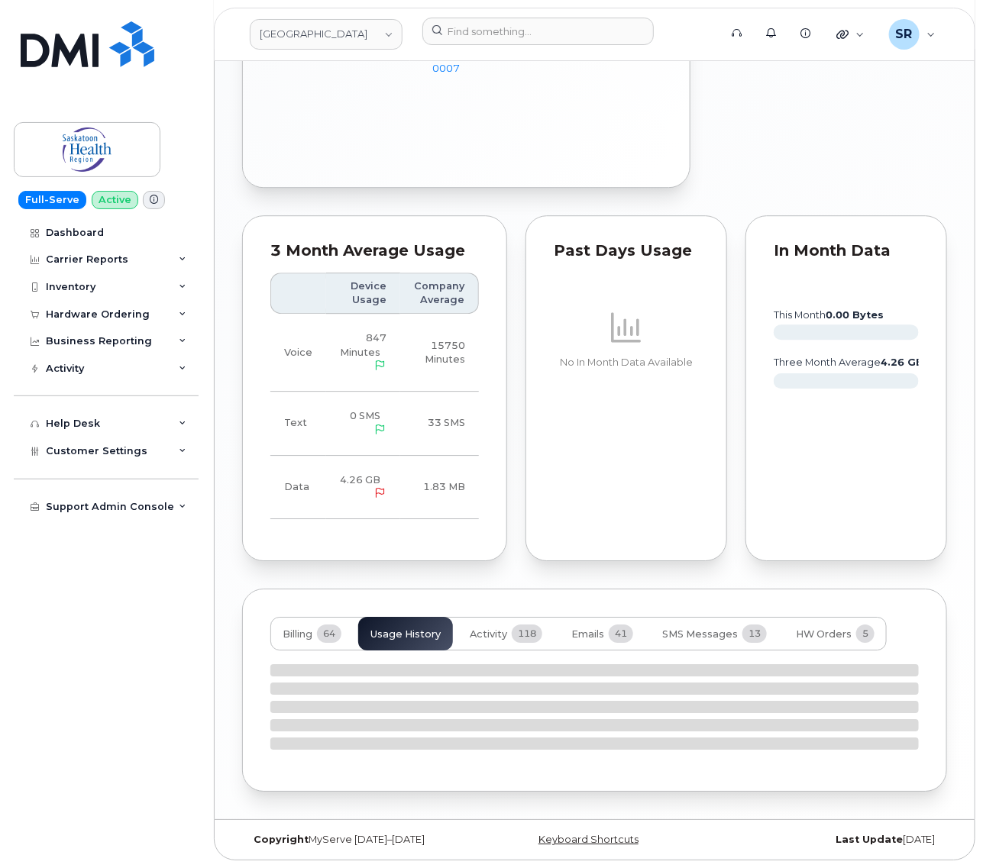
scroll to position [1321, 0]
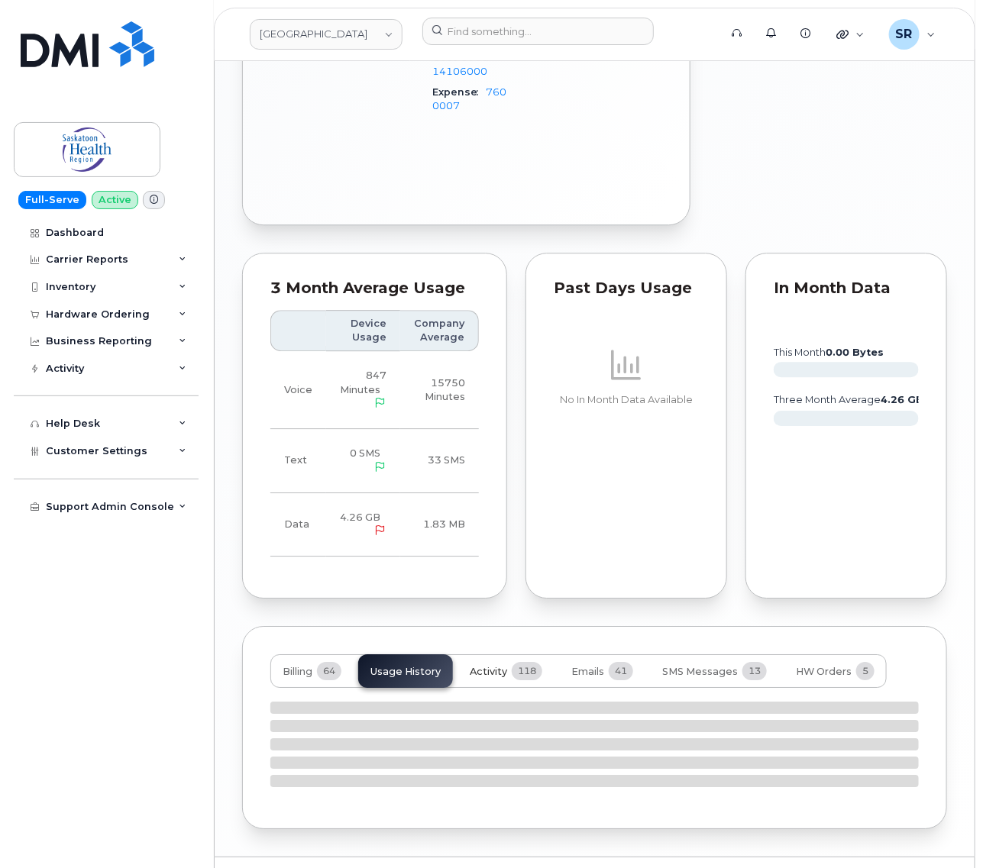
click at [505, 666] on span "Activity" at bounding box center [488, 672] width 37 height 12
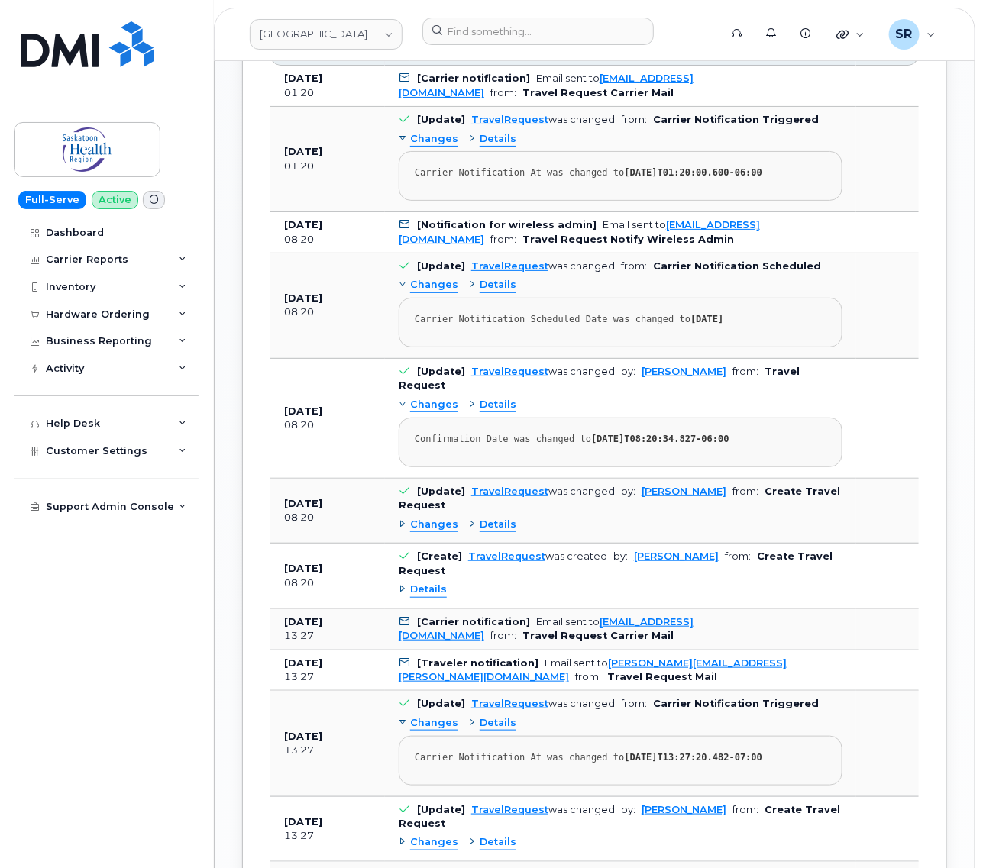
scroll to position [1989, 0]
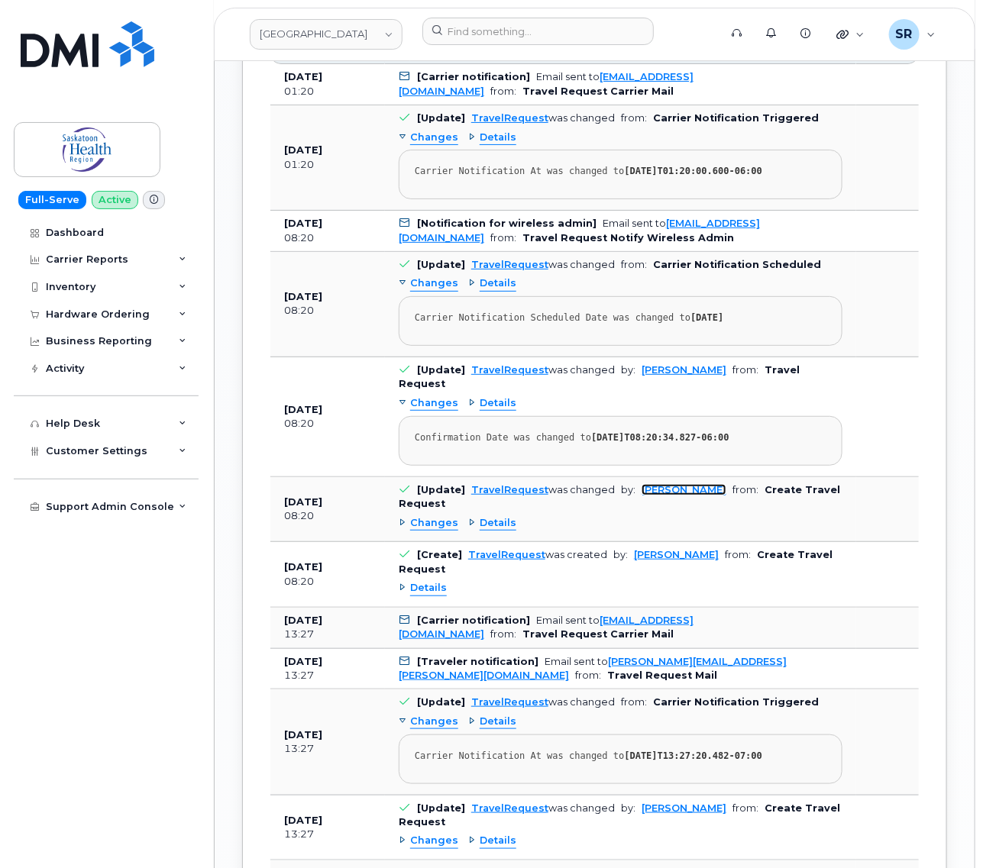
click at [684, 484] on link "Logan Ellison" at bounding box center [683, 489] width 85 height 11
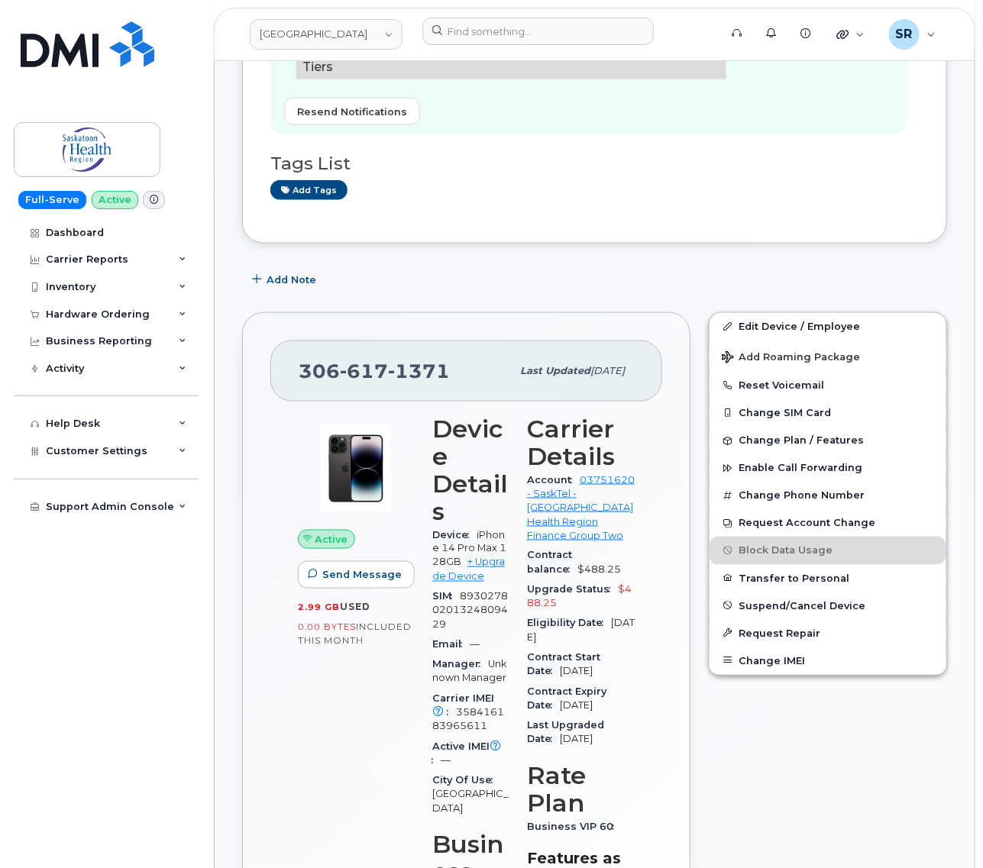
scroll to position [176, 0]
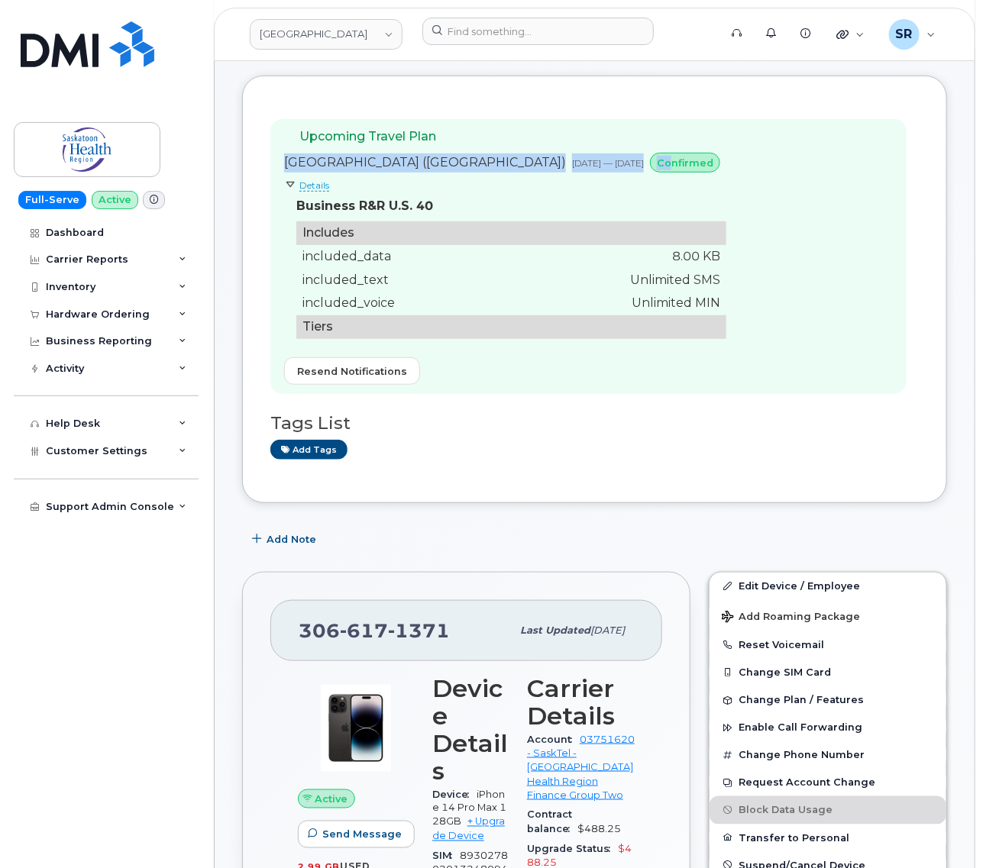
drag, startPoint x: 641, startPoint y: 160, endPoint x: 272, endPoint y: 157, distance: 369.6
click at [272, 157] on div "Upcoming Travel Plan United States of America (USA) Oct 04, 2025 — Oct 12, 2025…" at bounding box center [588, 256] width 636 height 275
click at [911, 279] on div "Upcoming Travel Plan United States of America (USA) Oct 04, 2025 — Oct 12, 2025…" at bounding box center [594, 259] width 648 height 281
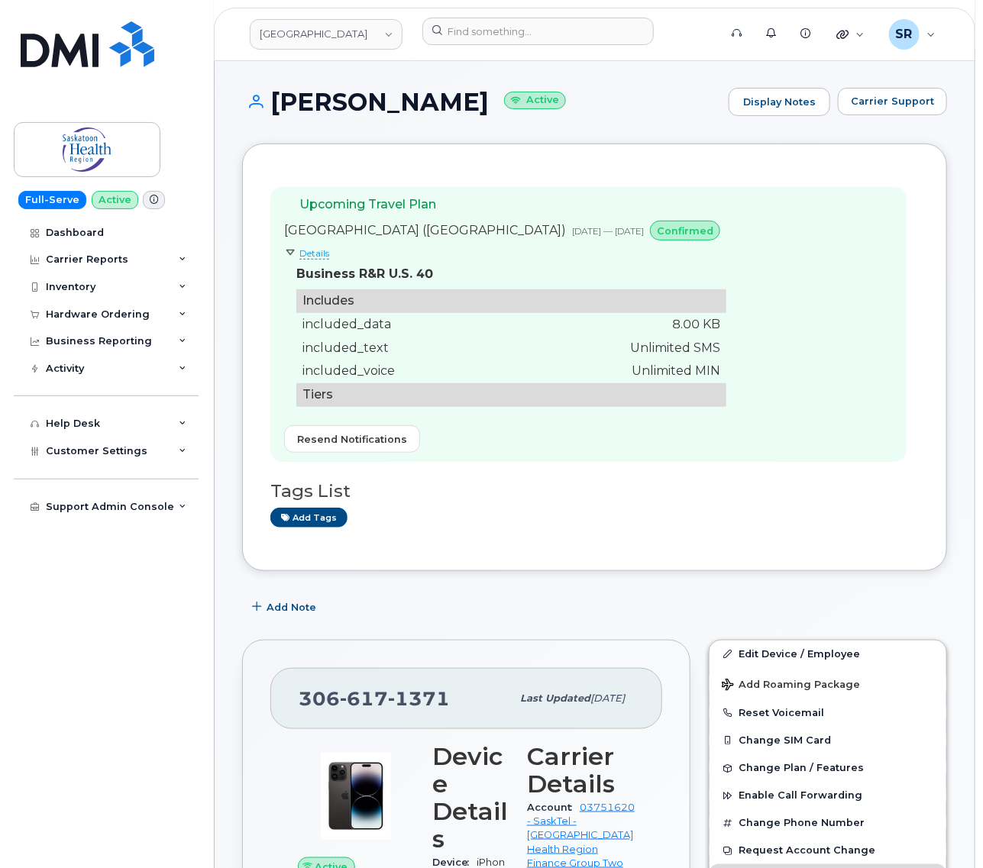
scroll to position [80, 0]
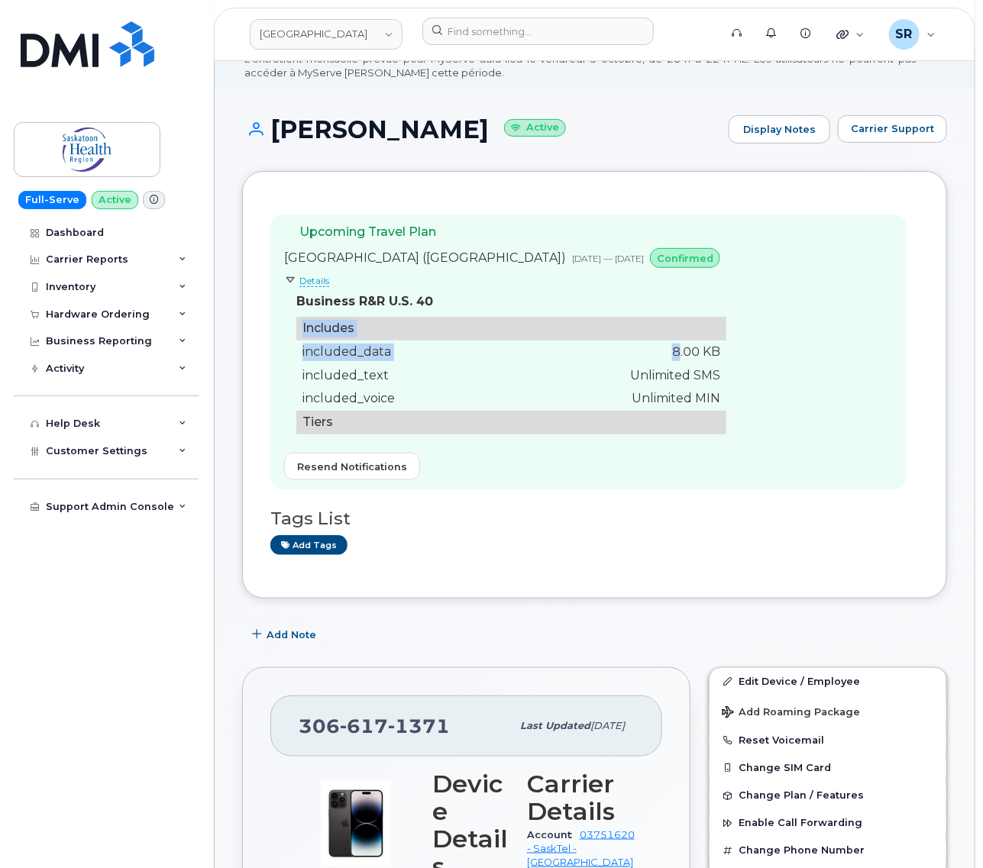
drag, startPoint x: 647, startPoint y: 356, endPoint x: 718, endPoint y: 359, distance: 70.3
click at [718, 359] on div "Upcoming Travel Plan United States of America (USA) Oct 04, 2025 — Oct 12, 2025…" at bounding box center [588, 352] width 636 height 275
click at [777, 363] on div "Upcoming Travel Plan United States of America (USA) Oct 04, 2025 — Oct 12, 2025…" at bounding box center [588, 352] width 636 height 275
drag, startPoint x: 696, startPoint y: 350, endPoint x: 619, endPoint y: 357, distance: 76.7
click at [619, 357] on td "8.00 KB" at bounding box center [620, 353] width 212 height 24
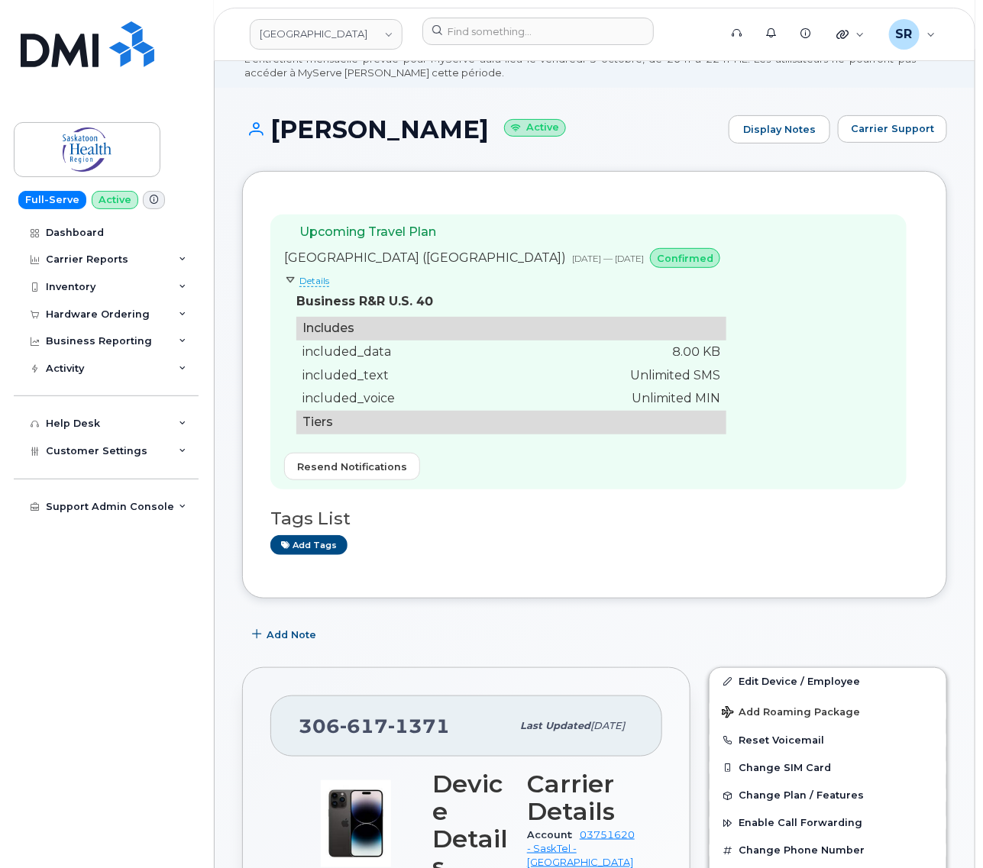
click at [852, 342] on div "Upcoming Travel Plan United States of America (USA) Oct 04, 2025 — Oct 12, 2025…" at bounding box center [588, 352] width 636 height 275
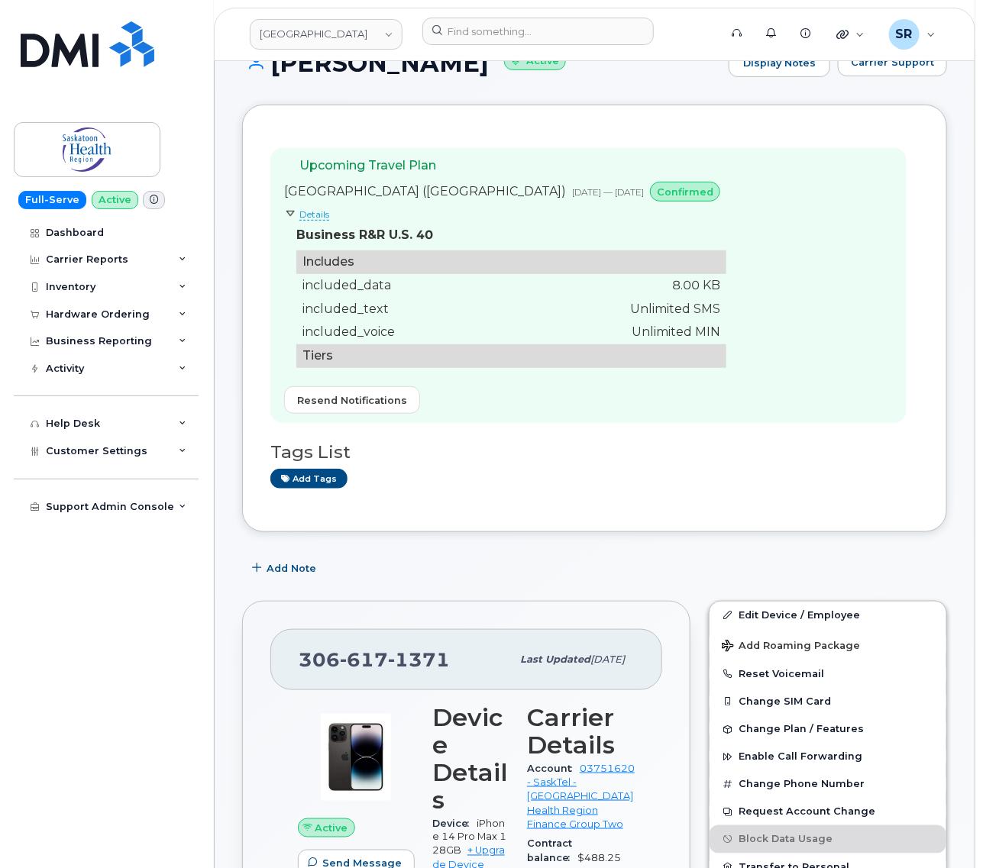
scroll to position [0, 0]
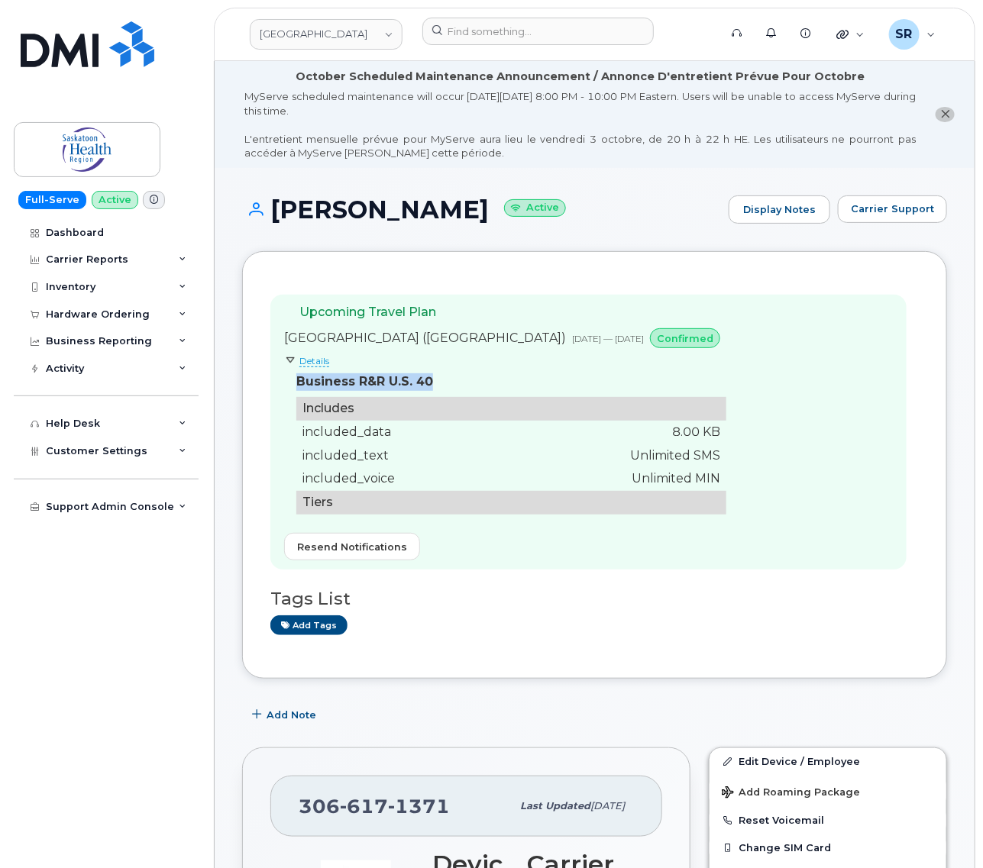
drag, startPoint x: 292, startPoint y: 382, endPoint x: 431, endPoint y: 387, distance: 139.1
click at [431, 387] on details "Details Business R&R U.S. 40 Includes included_data 8.00 KB included_text Unlim…" at bounding box center [505, 434] width 442 height 160
copy div "Business R&R U.S. 40"
click at [918, 460] on div "Upcoming Travel Plan United States of America (USA) Oct 04, 2025 — Oct 12, 2025…" at bounding box center [594, 435] width 648 height 281
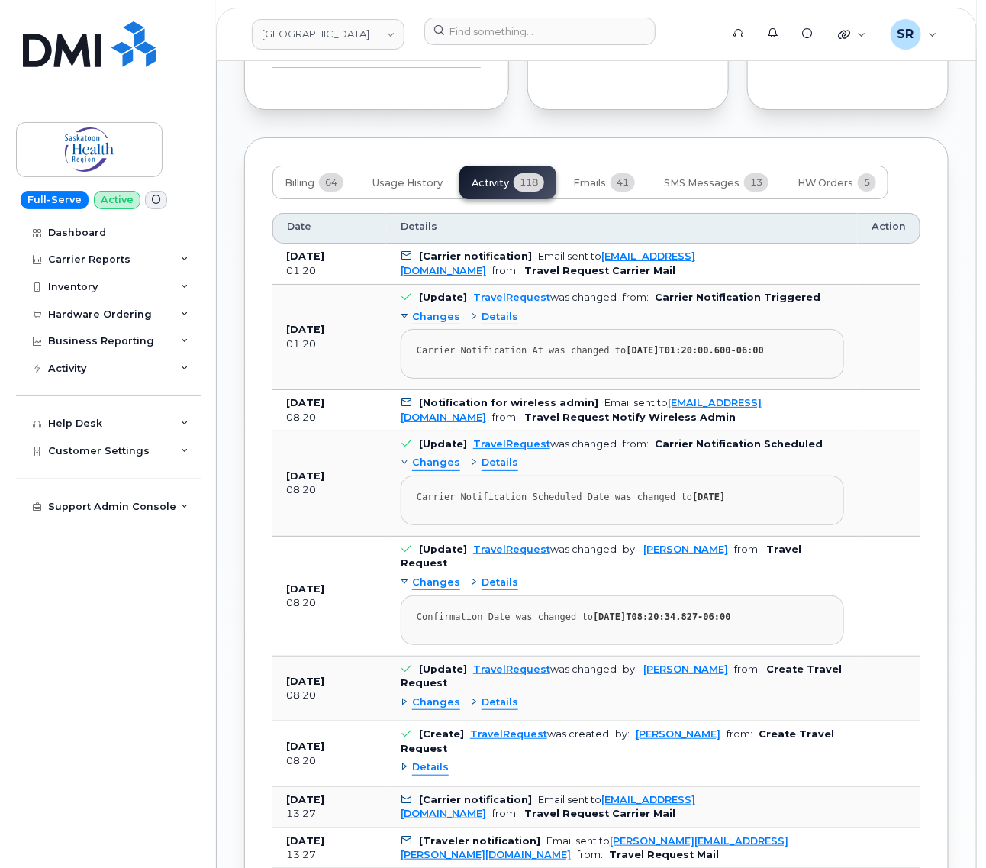
scroll to position [1718, 0]
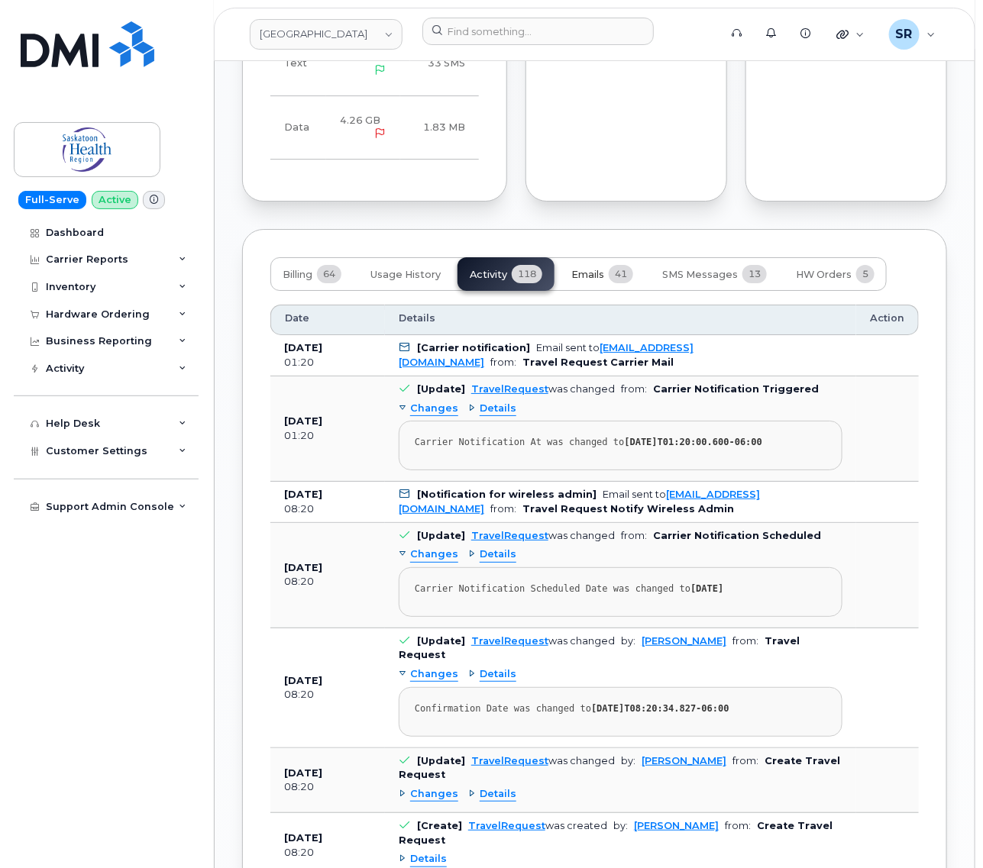
click at [604, 269] on span "Emails" at bounding box center [587, 275] width 33 height 12
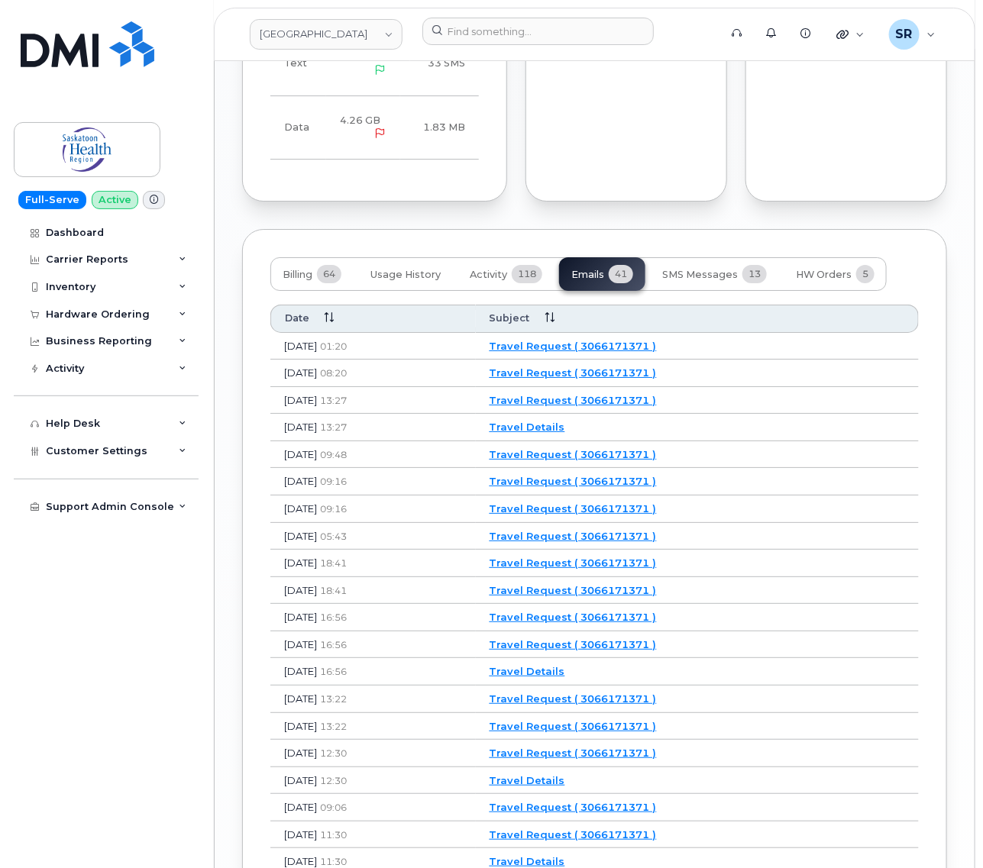
click at [623, 333] on td "Travel Request ( 3066171371 )" at bounding box center [697, 346] width 443 height 27
click at [628, 340] on link "Travel Request ( 3066171371 )" at bounding box center [572, 346] width 167 height 12
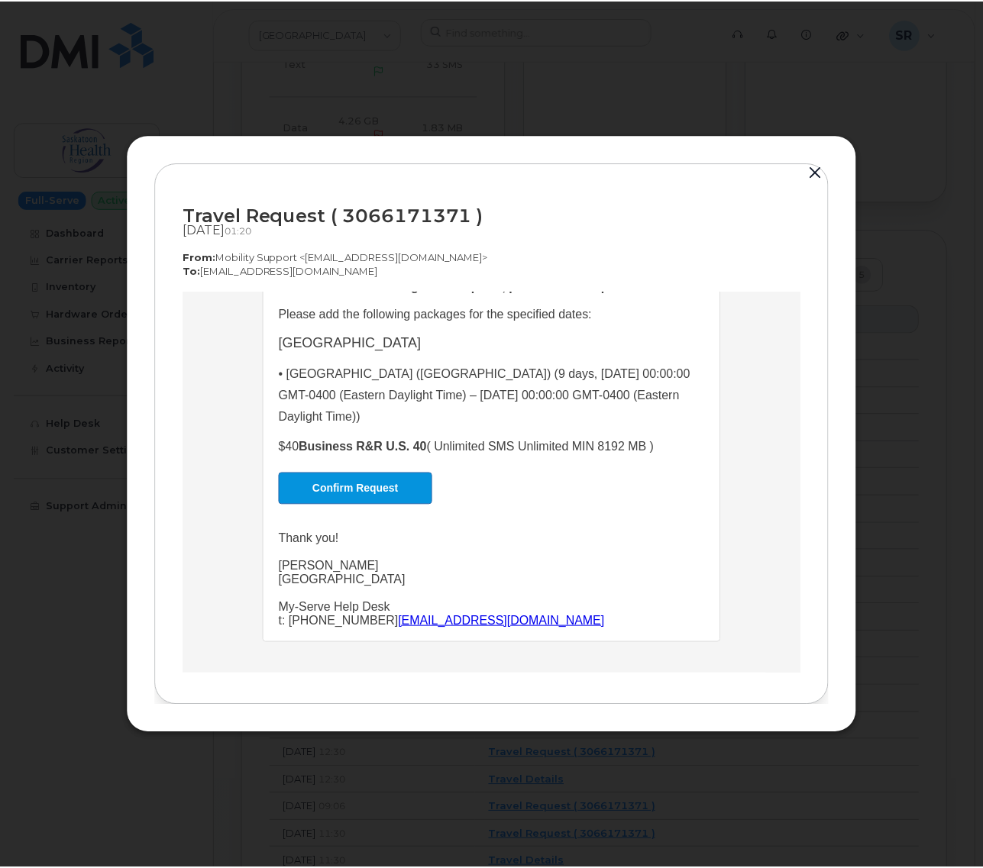
scroll to position [299, 0]
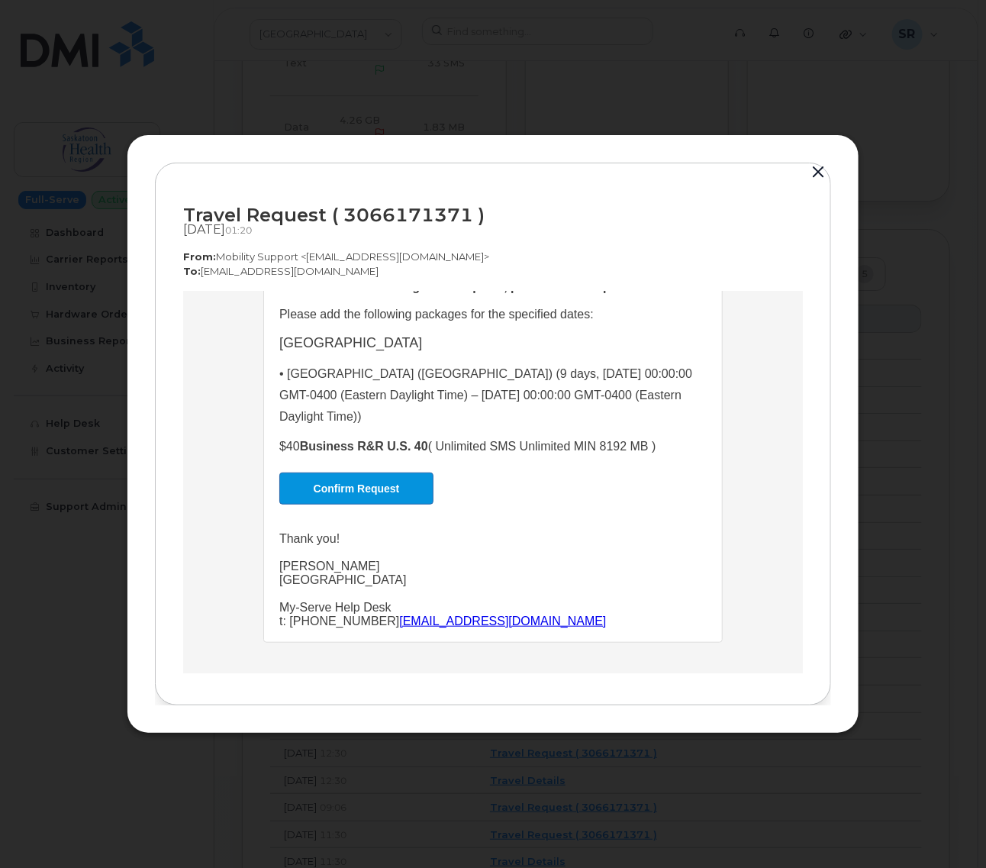
click at [815, 170] on button "button" at bounding box center [818, 172] width 23 height 21
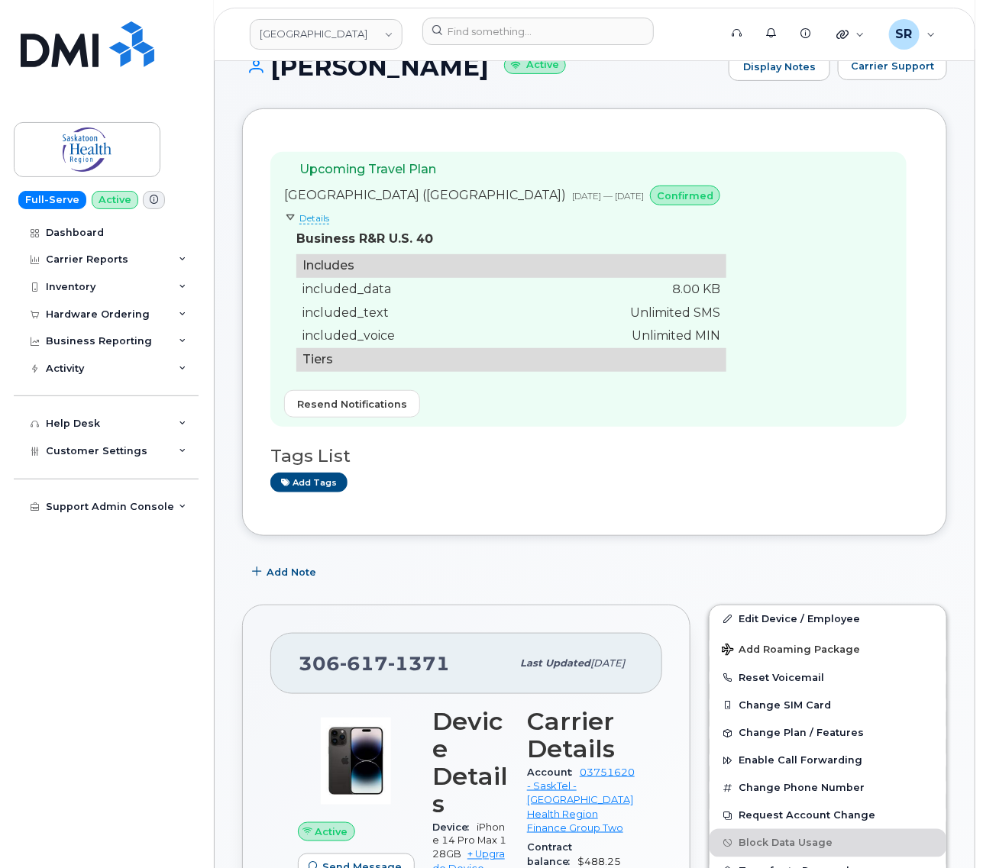
scroll to position [173, 0]
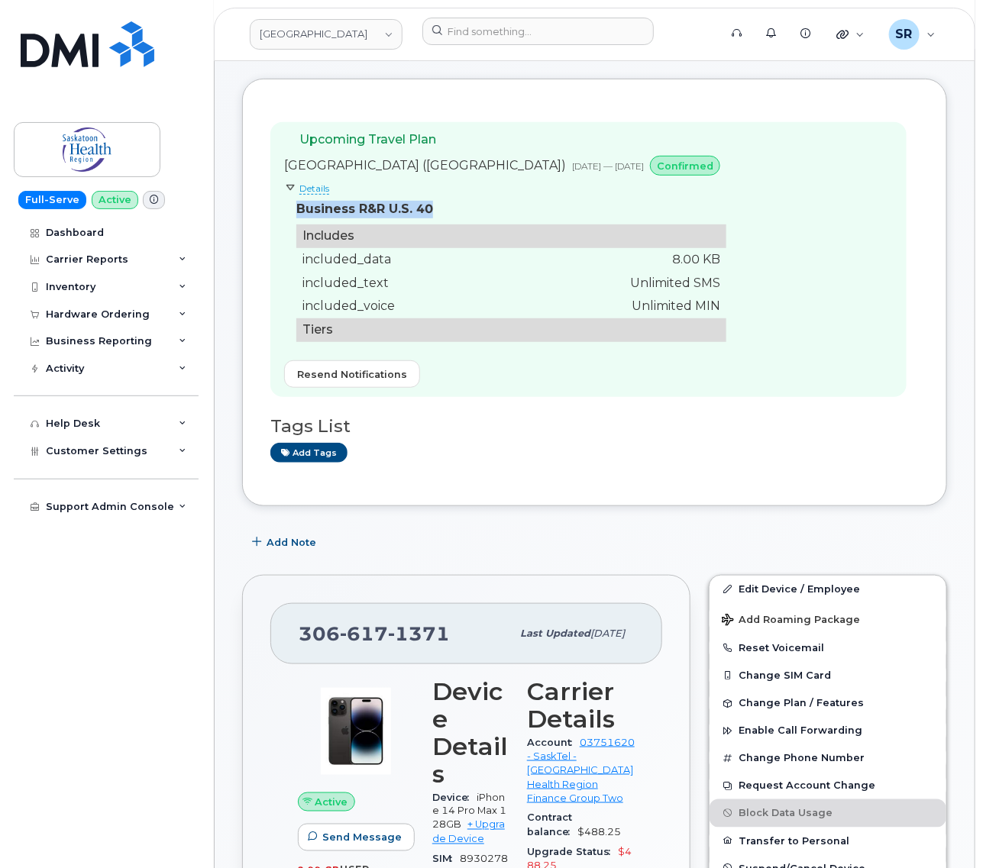
drag, startPoint x: 383, startPoint y: 211, endPoint x: 273, endPoint y: 221, distance: 111.2
click at [273, 221] on div "Upcoming Travel Plan United States of America (USA) Oct 04, 2025 — Oct 12, 2025…" at bounding box center [588, 259] width 636 height 275
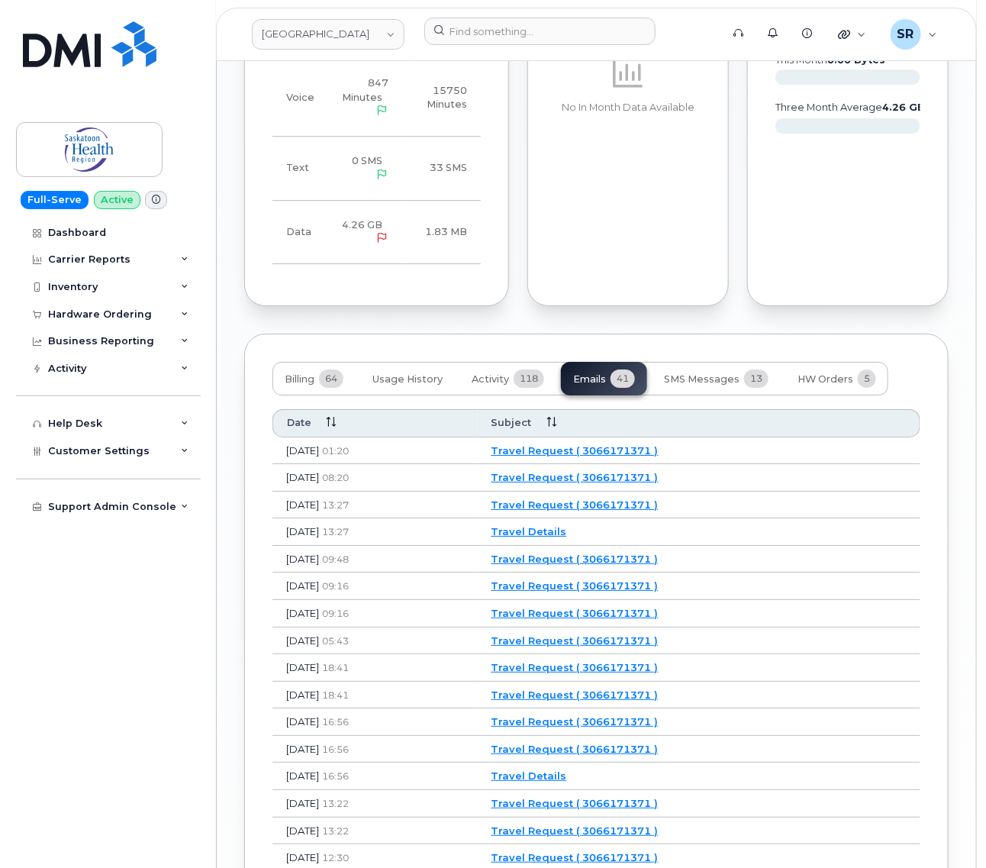
scroll to position [1604, 0]
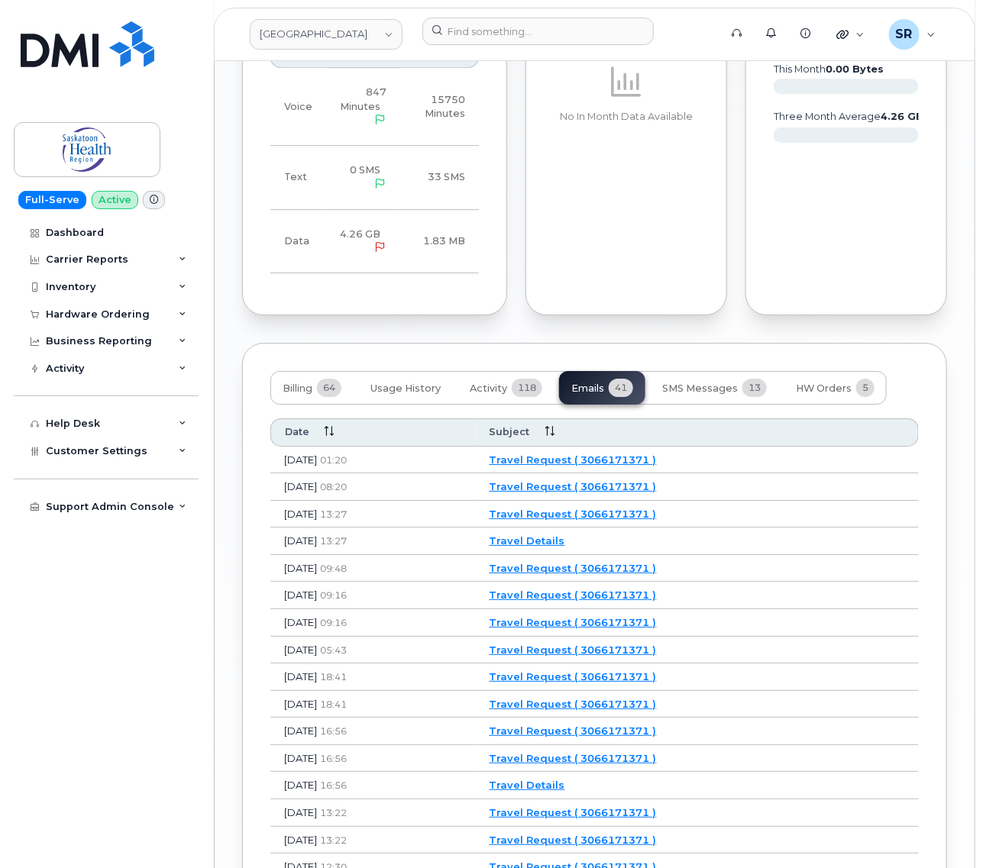
click at [618, 454] on link "Travel Request ( 3066171371 )" at bounding box center [572, 460] width 167 height 12
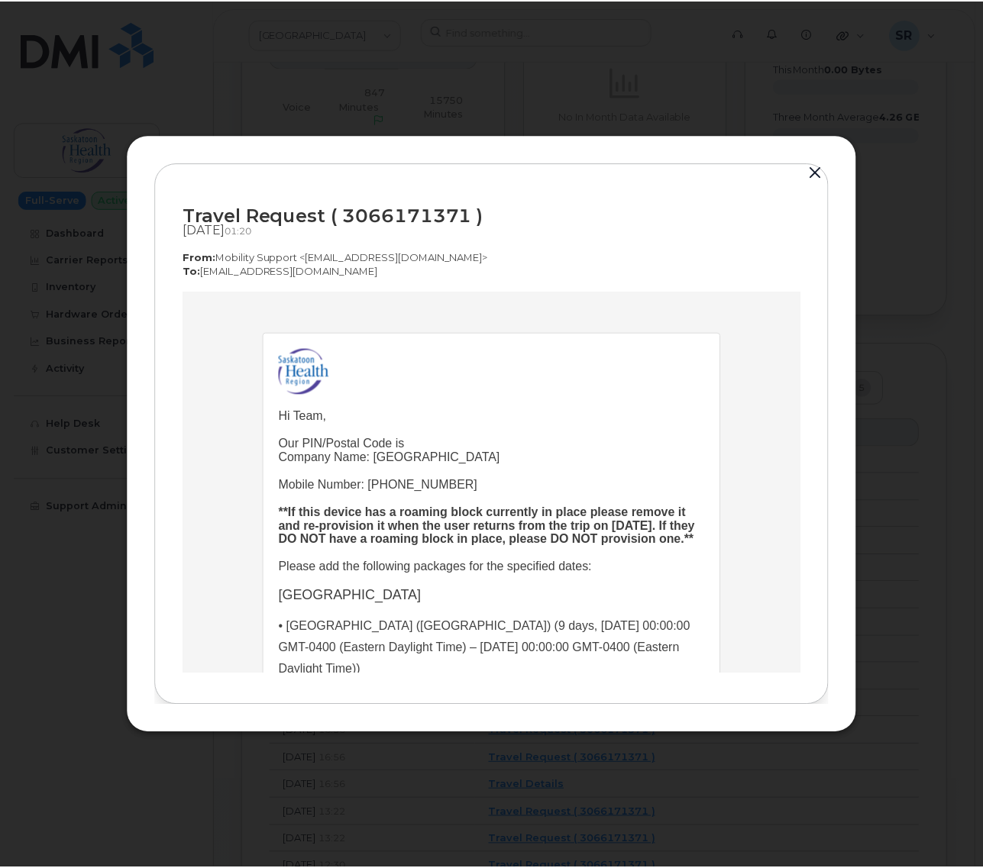
scroll to position [0, 0]
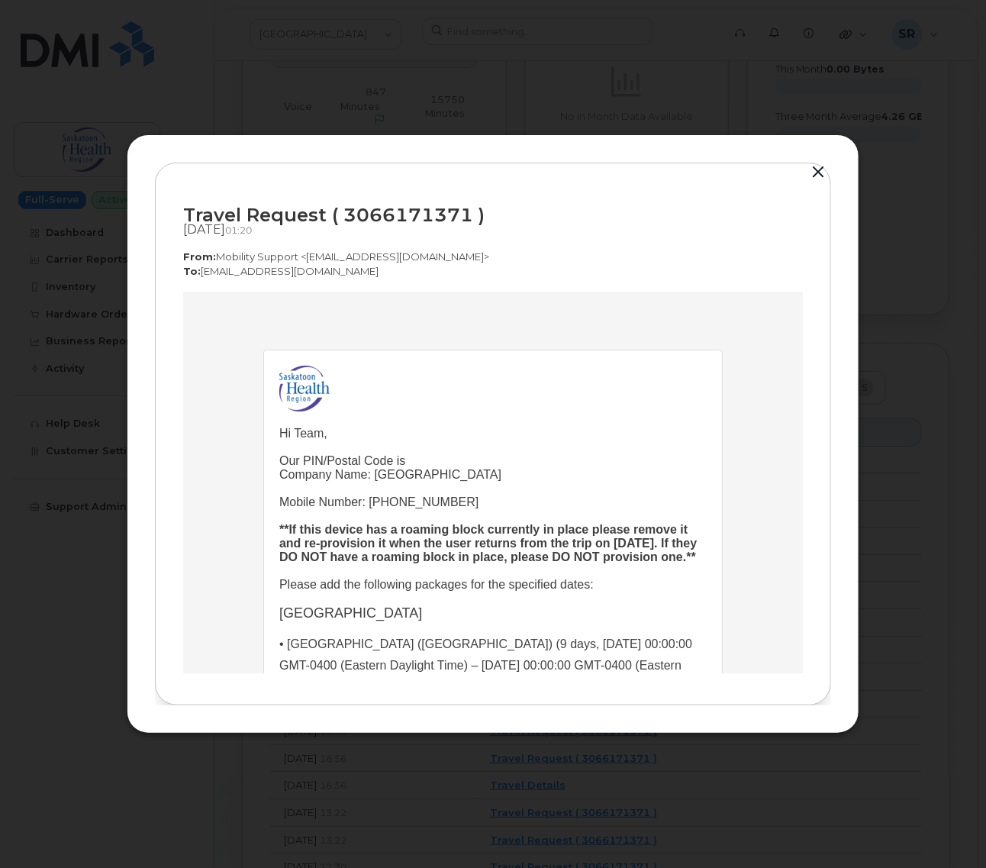
click at [821, 173] on button "button" at bounding box center [818, 172] width 23 height 21
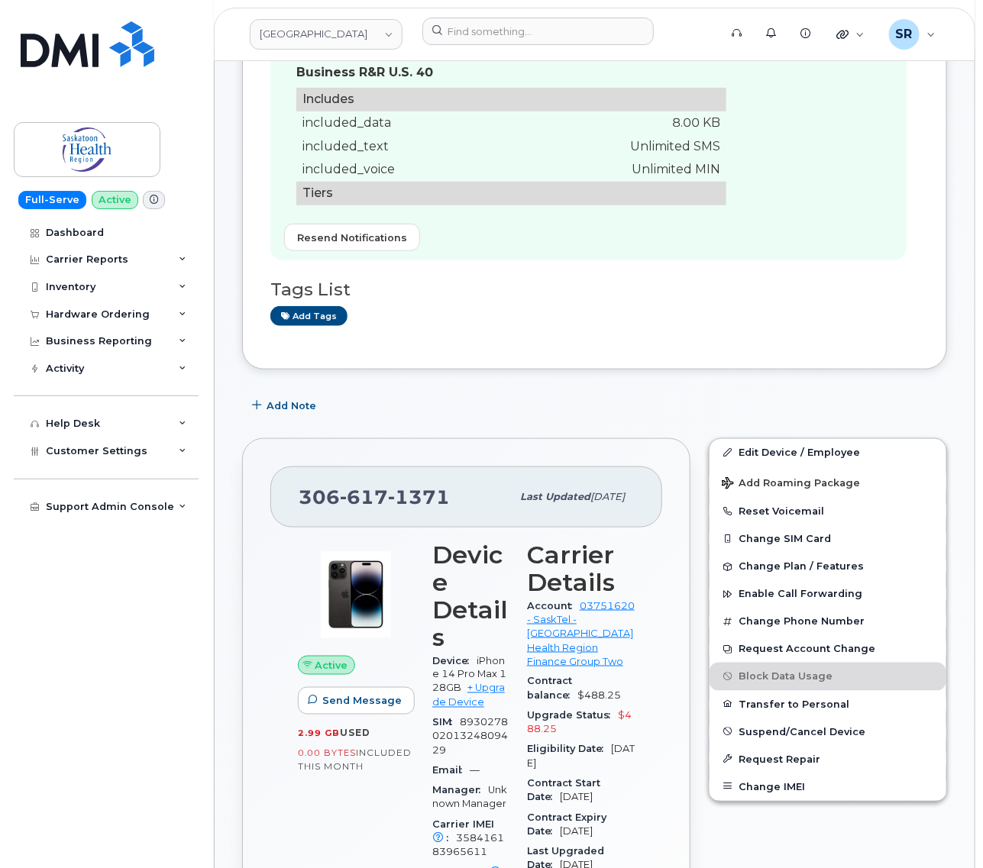
scroll to position [173, 0]
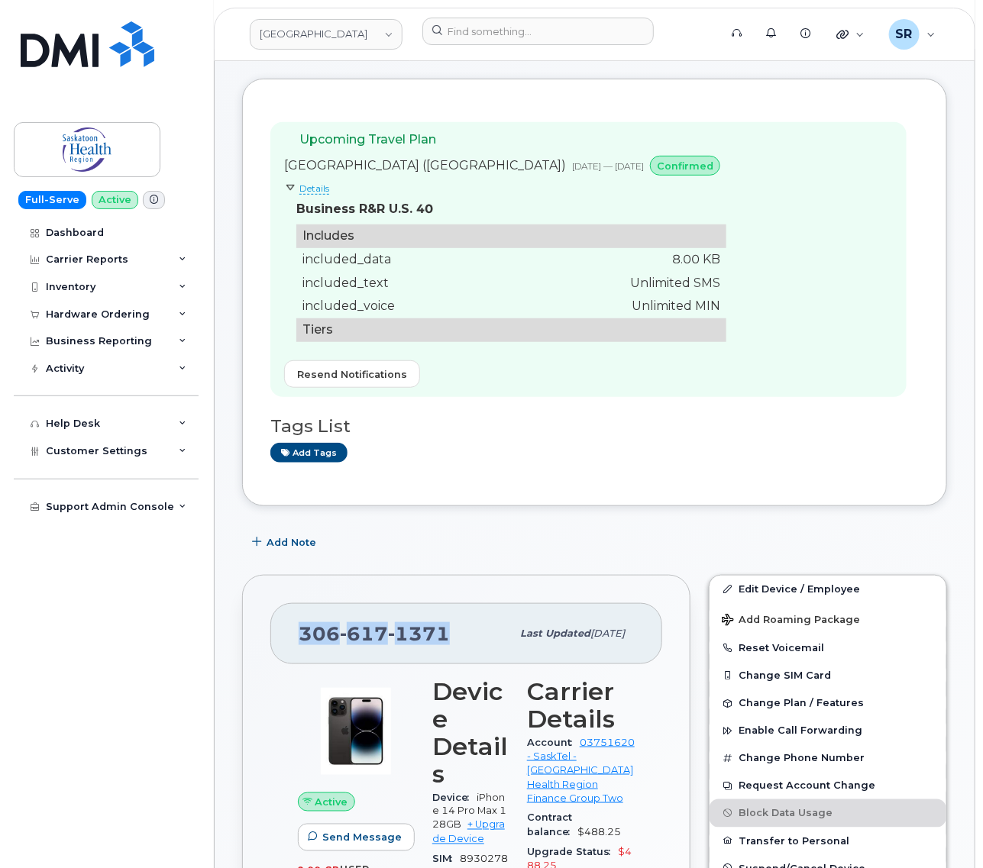
drag, startPoint x: 447, startPoint y: 628, endPoint x: 277, endPoint y: 638, distance: 170.5
click at [277, 638] on div "306 617 1371 Last updated Dec 07, 2023" at bounding box center [466, 633] width 392 height 61
copy span "306 617 1371"
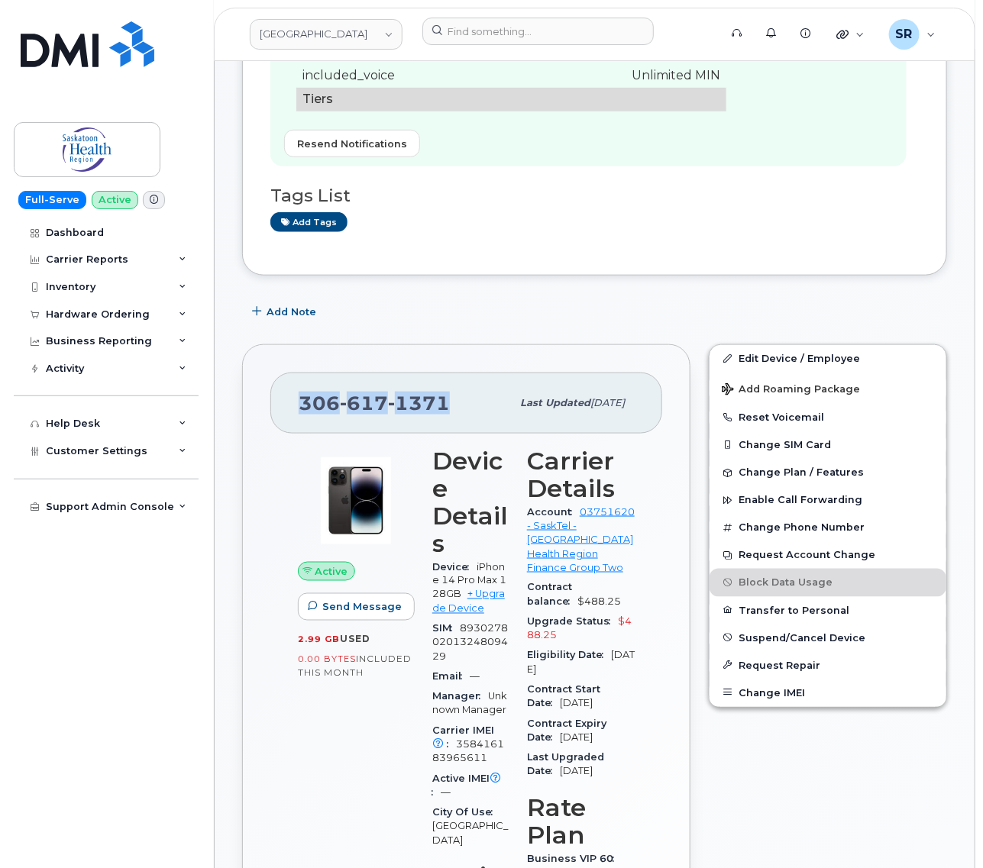
scroll to position [268, 0]
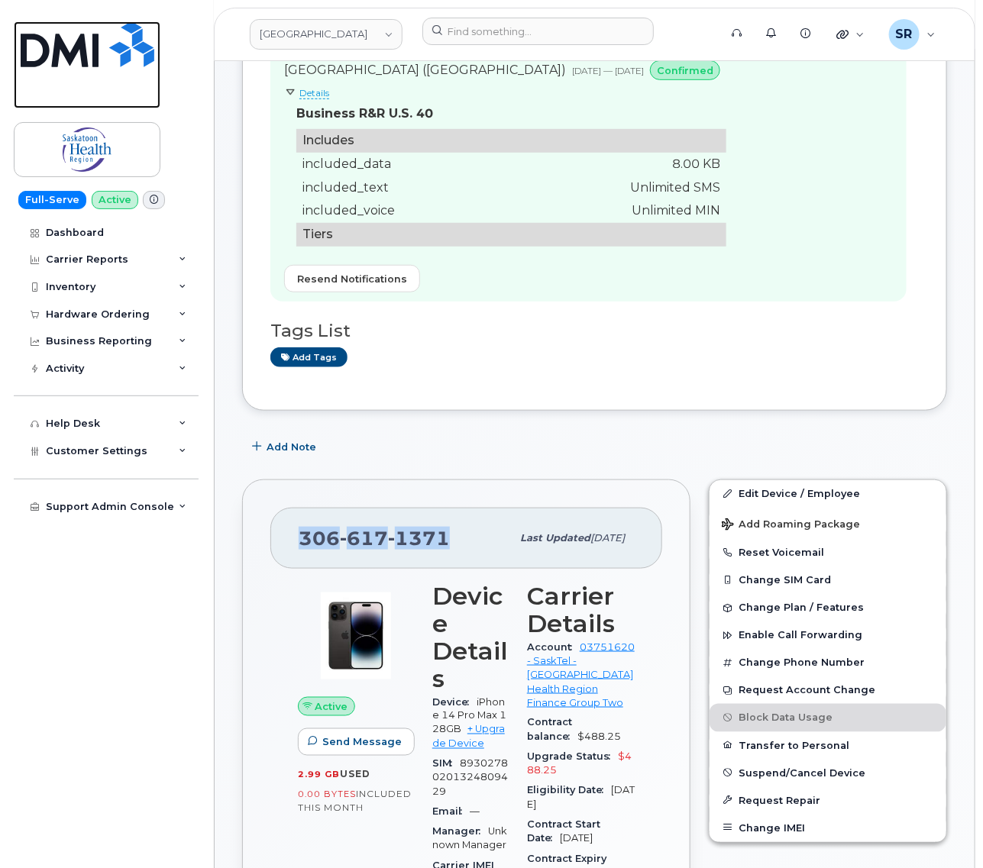
click at [121, 57] on img at bounding box center [88, 44] width 134 height 46
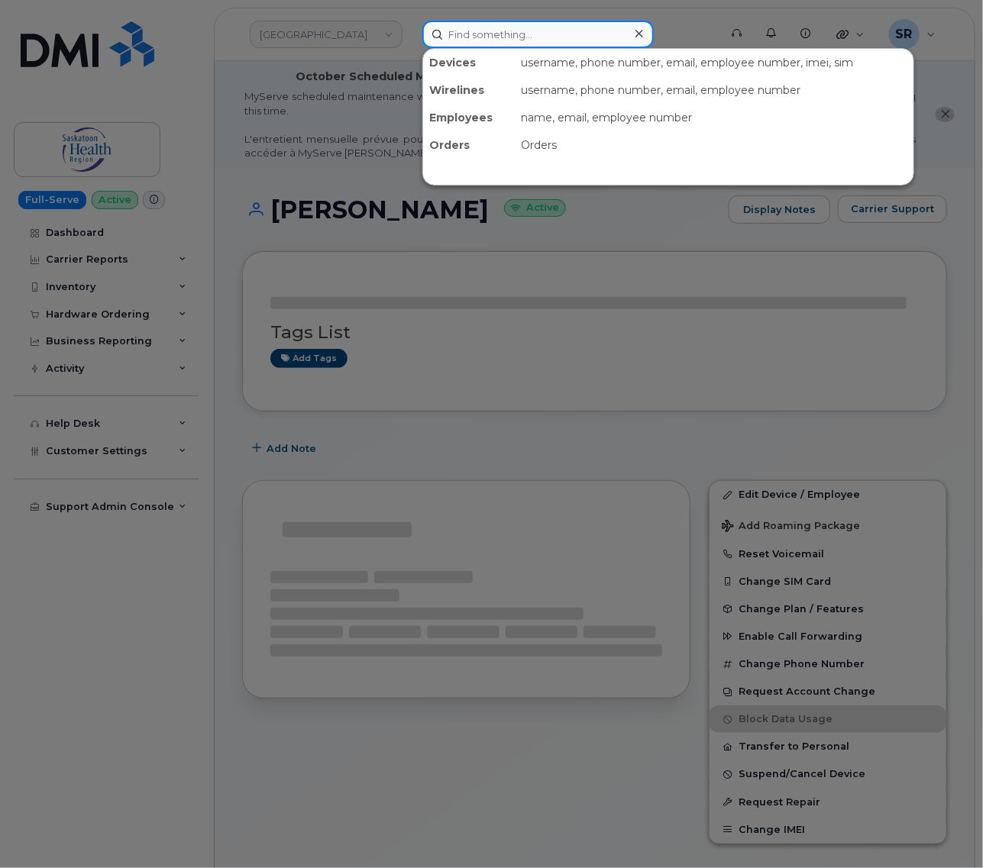
click at [531, 27] on input at bounding box center [537, 34] width 231 height 27
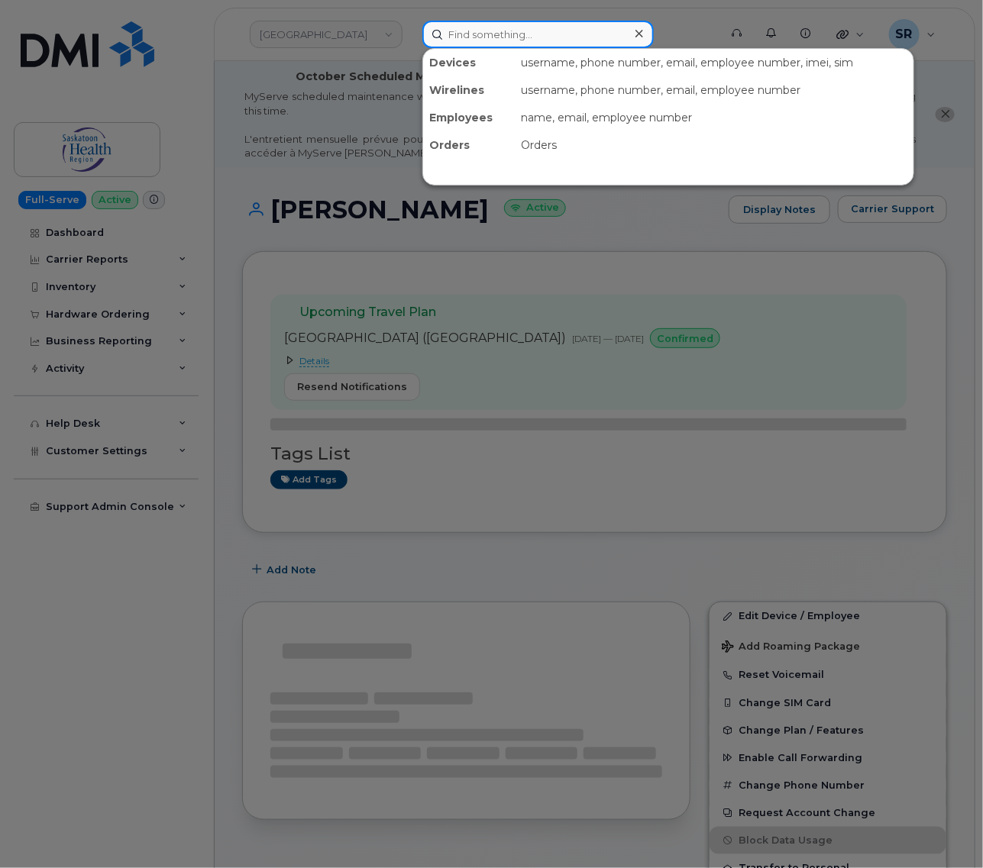
paste input "7075027959"
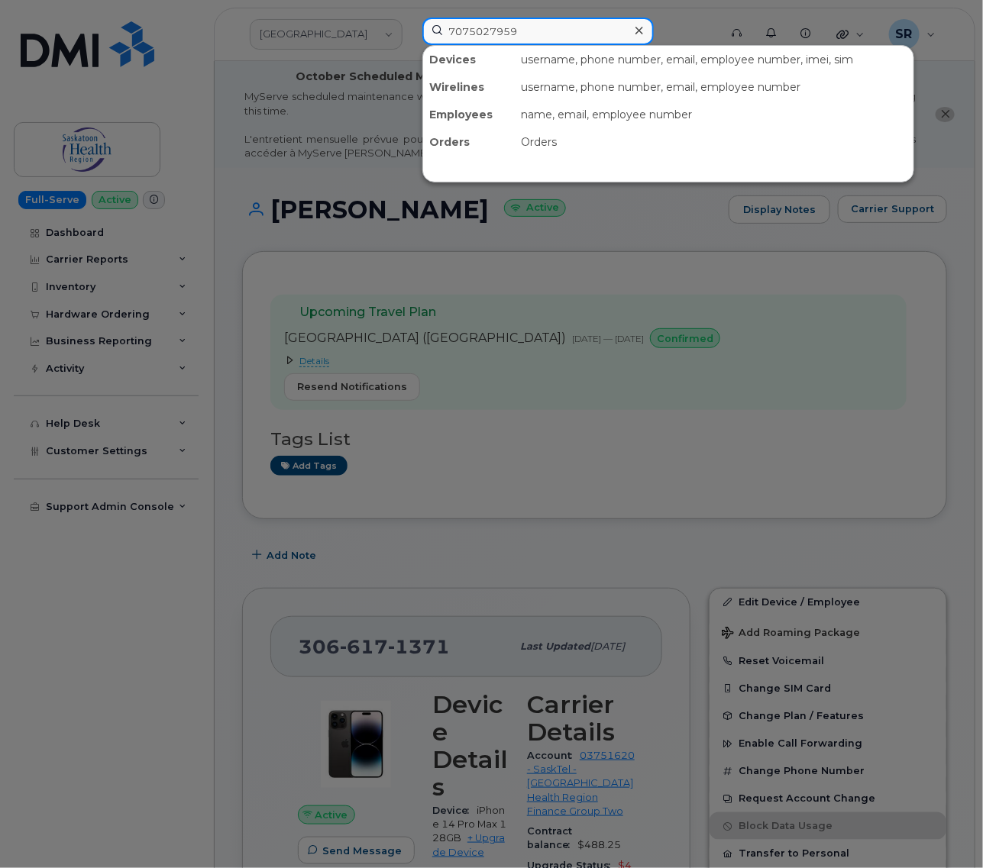
type input "7075027959"
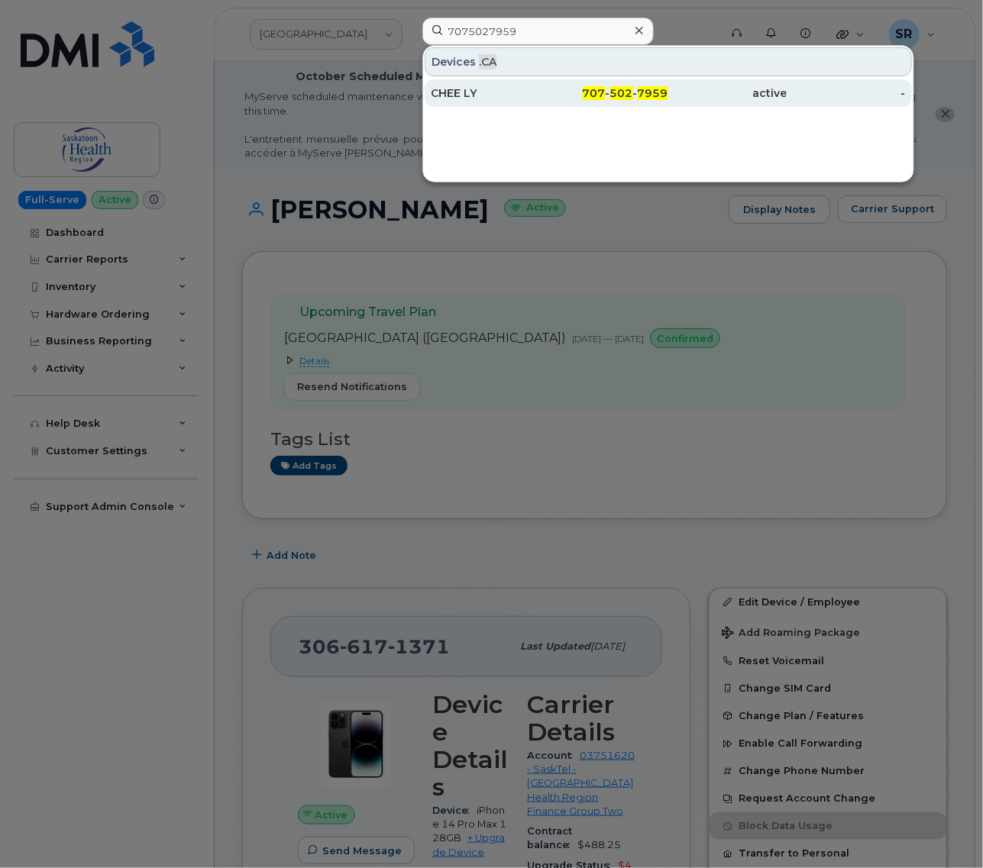
click at [558, 92] on div "707 - 502 - 7959" at bounding box center [608, 93] width 118 height 15
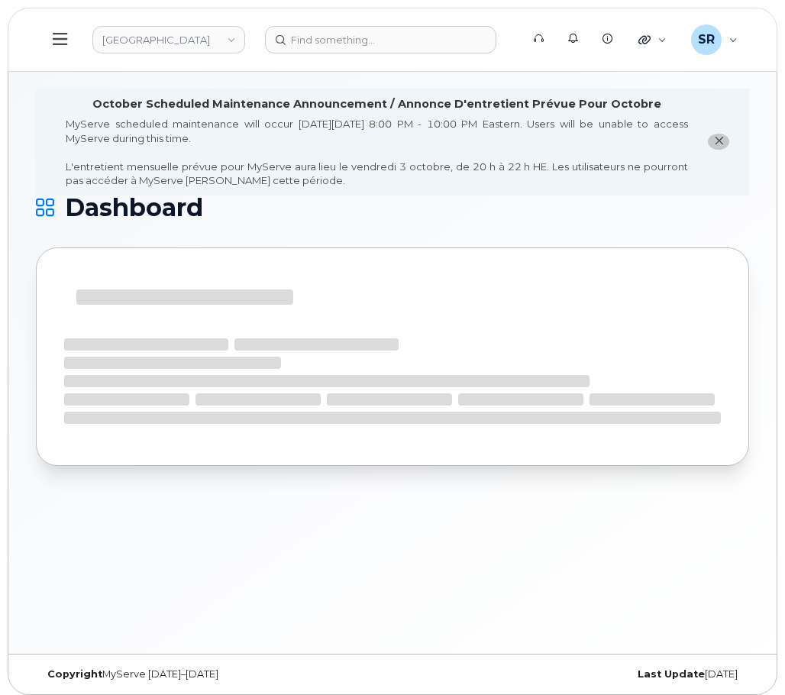
click at [409, 60] on header "Saskatoon Health Region Support Alerts Knowledge Base Quicklinks Suspend / Canc…" at bounding box center [393, 40] width 770 height 64
click at [410, 49] on input at bounding box center [380, 39] width 231 height 27
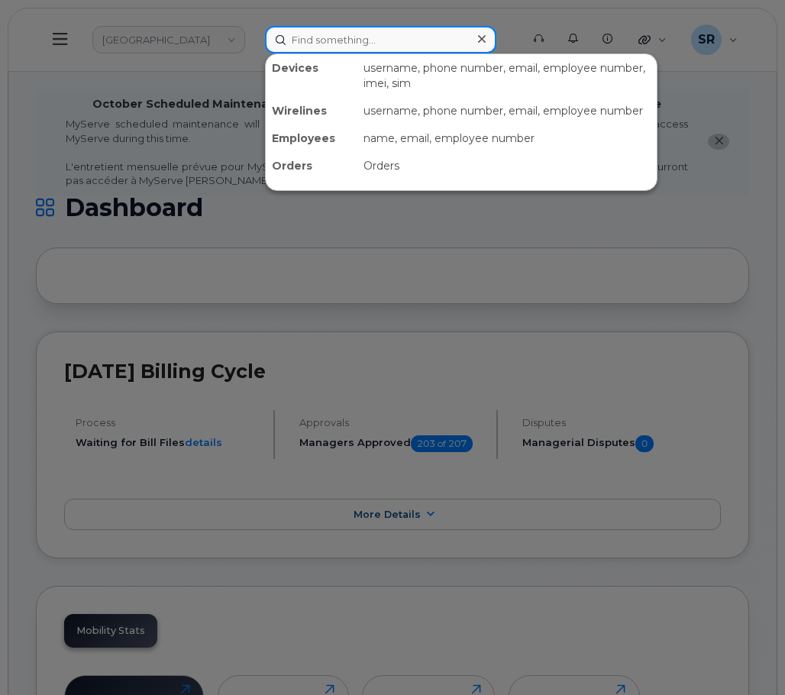
click at [399, 39] on input at bounding box center [380, 39] width 231 height 27
drag, startPoint x: 86, startPoint y: 108, endPoint x: 95, endPoint y: 95, distance: 15.9
click at [86, 108] on div at bounding box center [392, 347] width 785 height 695
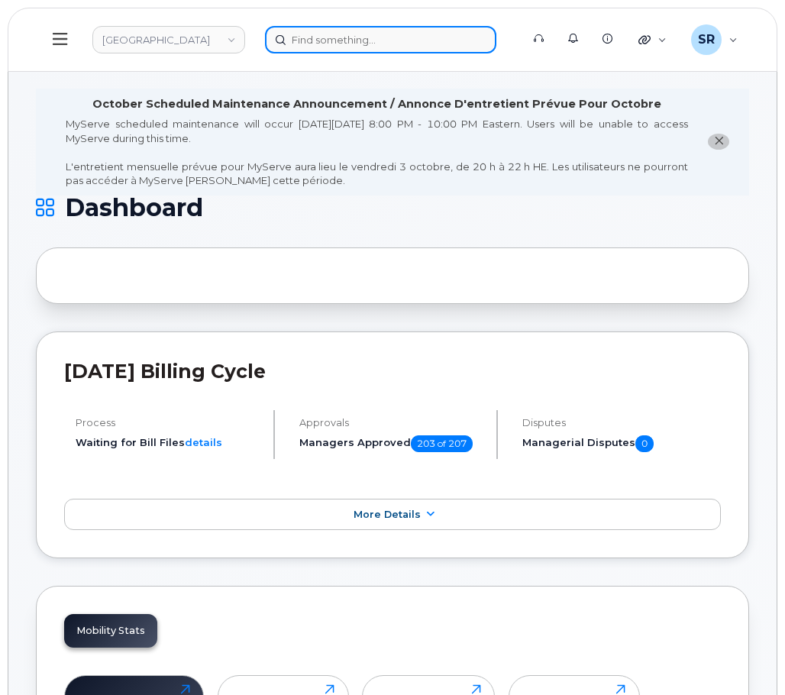
click at [357, 37] on input at bounding box center [380, 39] width 231 height 27
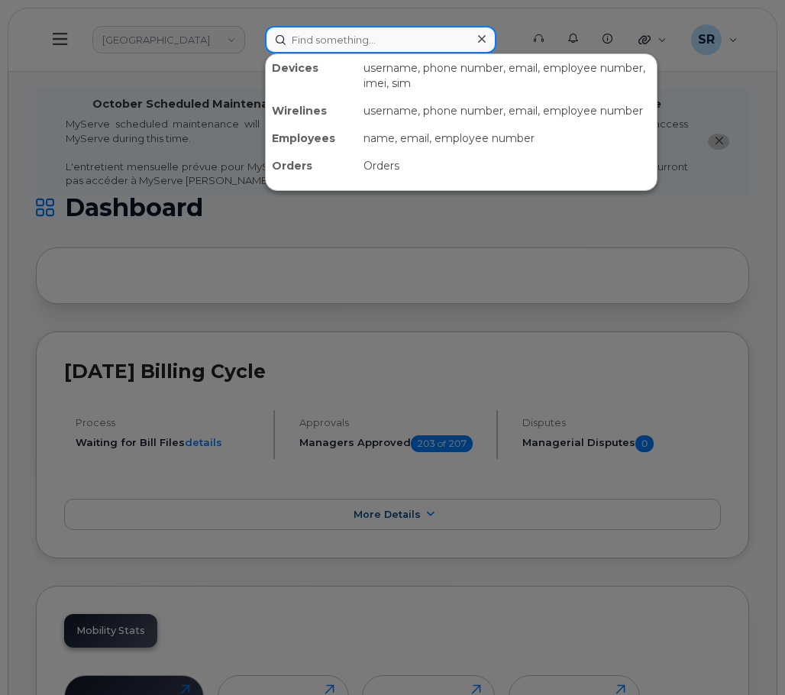
paste input "7079805417"
type input "7079805417"
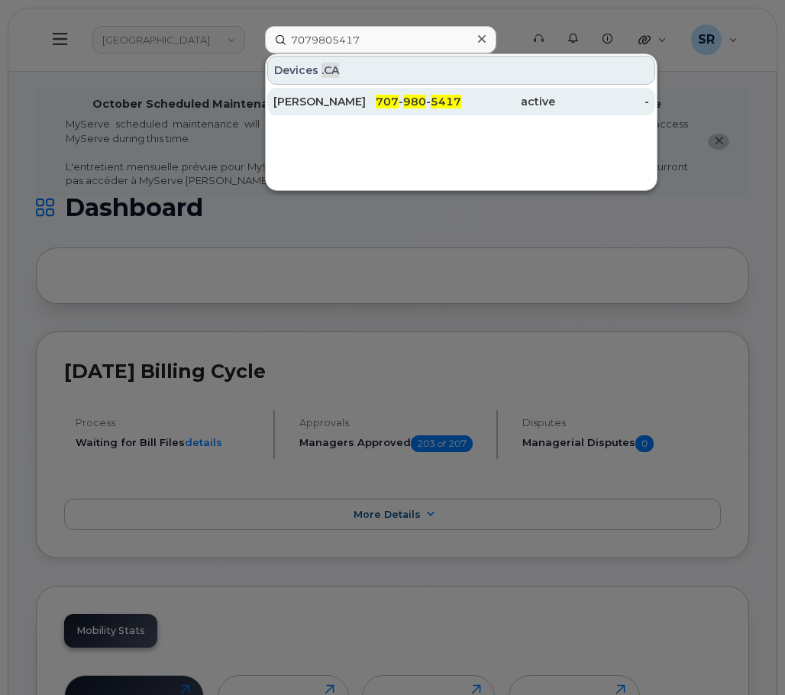
click at [381, 103] on span "707" at bounding box center [387, 102] width 23 height 14
